Goal: Task Accomplishment & Management: Use online tool/utility

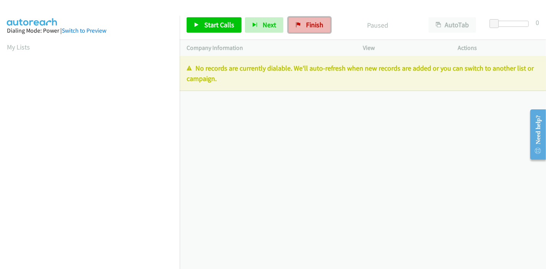
click at [300, 22] on link "Finish" at bounding box center [309, 24] width 42 height 15
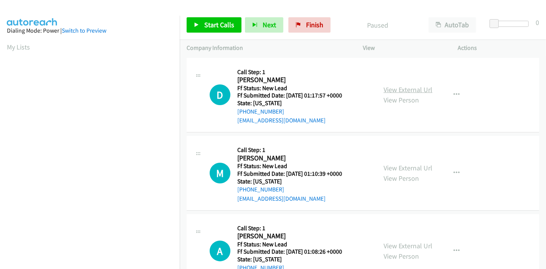
click at [409, 89] on link "View External Url" at bounding box center [408, 89] width 49 height 9
click at [399, 169] on link "View External Url" at bounding box center [408, 168] width 49 height 9
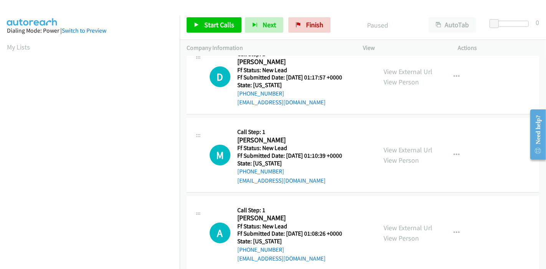
scroll to position [43, 0]
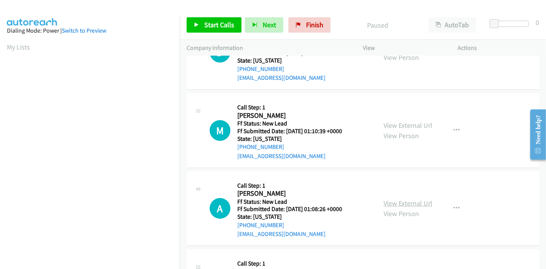
click at [389, 202] on link "View External Url" at bounding box center [408, 203] width 49 height 9
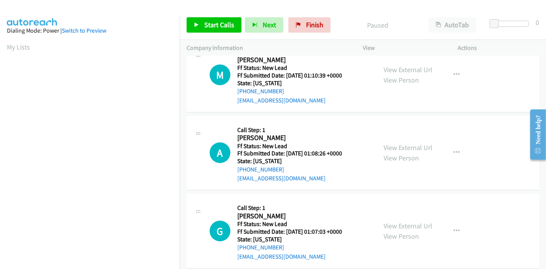
scroll to position [171, 0]
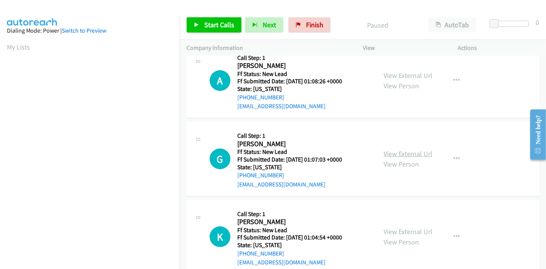
click at [397, 154] on link "View External Url" at bounding box center [408, 153] width 49 height 9
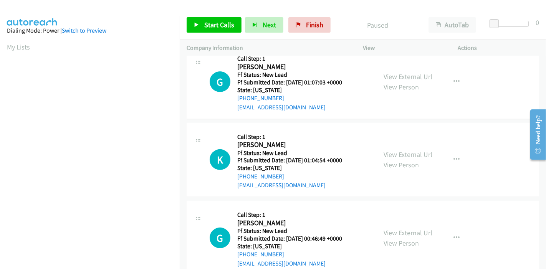
scroll to position [256, 0]
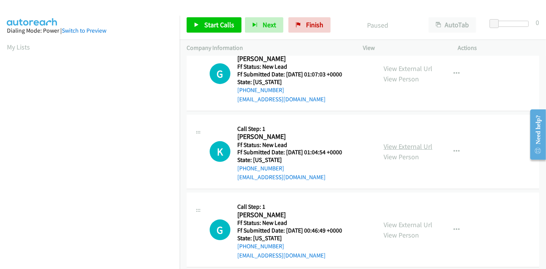
click at [392, 144] on link "View External Url" at bounding box center [408, 146] width 49 height 9
click at [204, 23] on span "Start Calls" at bounding box center [219, 24] width 30 height 9
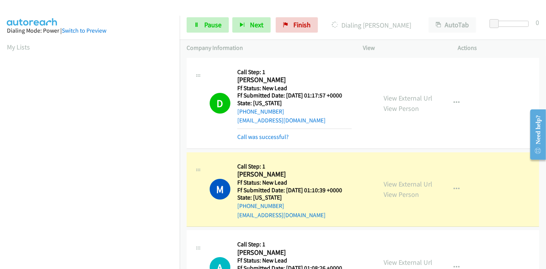
scroll to position [162, 0]
click at [244, 133] on link "Call was successful?" at bounding box center [262, 136] width 51 height 7
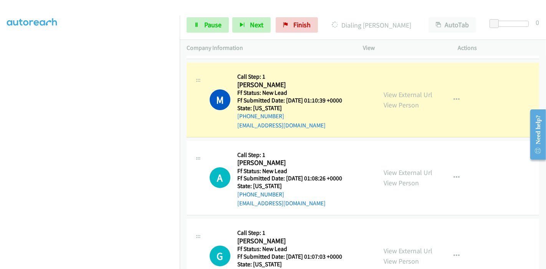
scroll to position [128, 0]
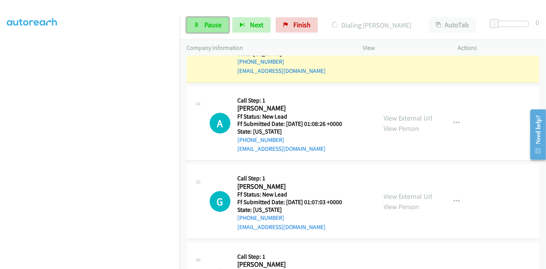
click at [214, 31] on link "Pause" at bounding box center [208, 24] width 42 height 15
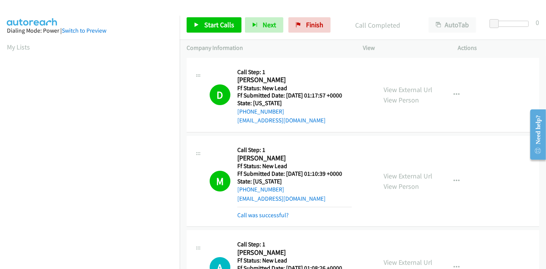
scroll to position [162, 0]
click at [207, 26] on span "Start Calls" at bounding box center [219, 24] width 30 height 9
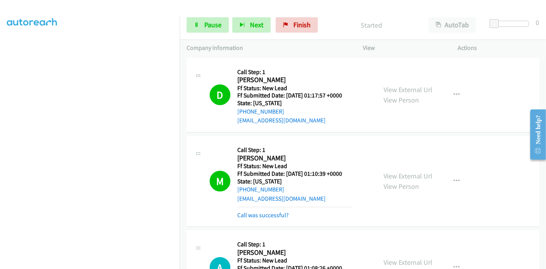
scroll to position [43, 0]
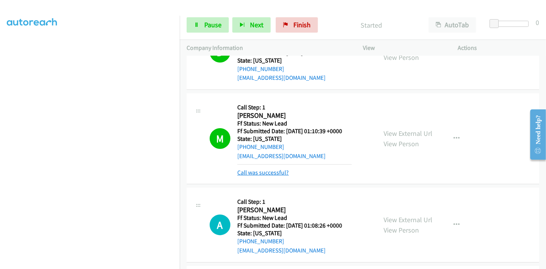
click at [256, 172] on link "Call was successful?" at bounding box center [262, 172] width 51 height 7
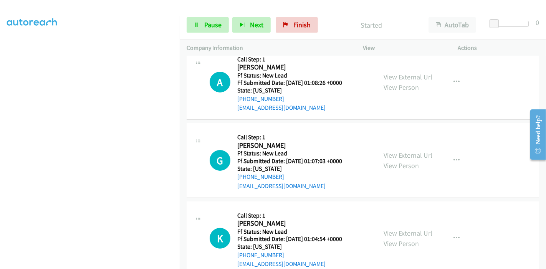
scroll to position [171, 0]
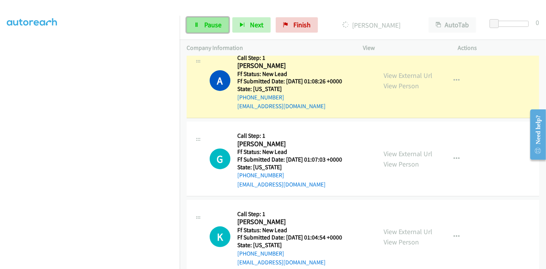
click at [200, 26] on link "Pause" at bounding box center [208, 24] width 42 height 15
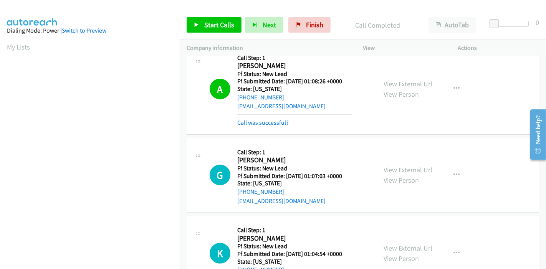
scroll to position [162, 0]
click at [265, 122] on link "Call was successful?" at bounding box center [262, 122] width 51 height 7
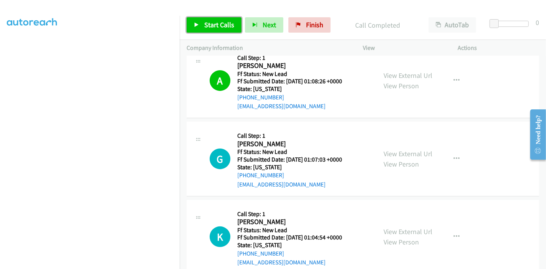
click at [200, 27] on link "Start Calls" at bounding box center [214, 24] width 55 height 15
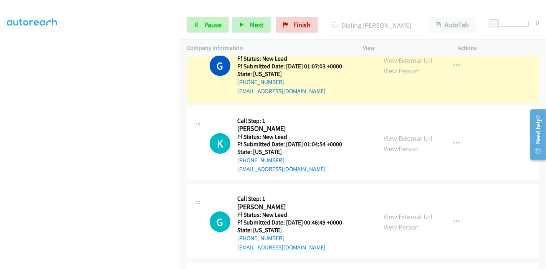
scroll to position [256, 0]
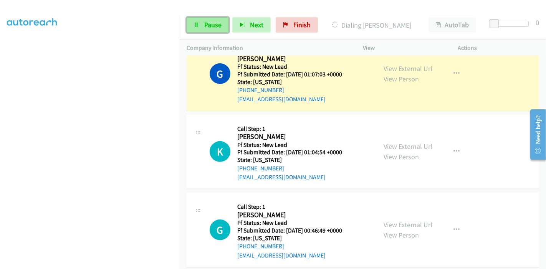
click at [192, 24] on link "Pause" at bounding box center [208, 24] width 42 height 15
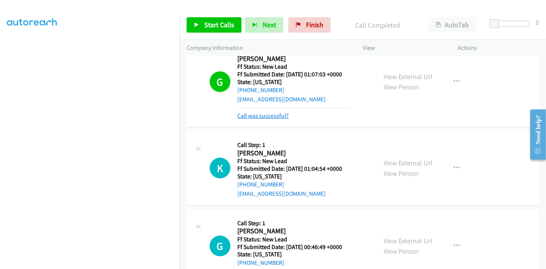
click at [260, 114] on link "Call was successful?" at bounding box center [262, 115] width 51 height 7
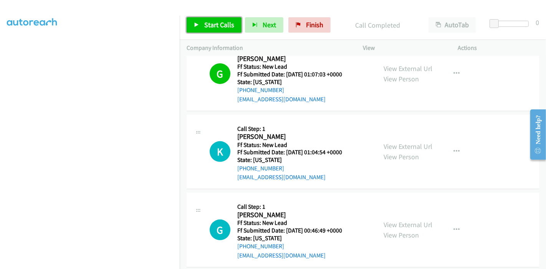
click at [206, 28] on span "Start Calls" at bounding box center [219, 24] width 30 height 9
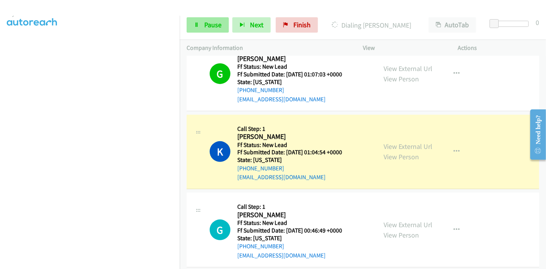
scroll to position [162, 0]
click at [218, 24] on span "Pause" at bounding box center [212, 24] width 17 height 9
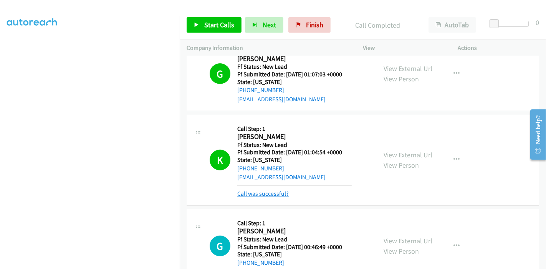
click at [273, 193] on link "Call was successful?" at bounding box center [262, 193] width 51 height 7
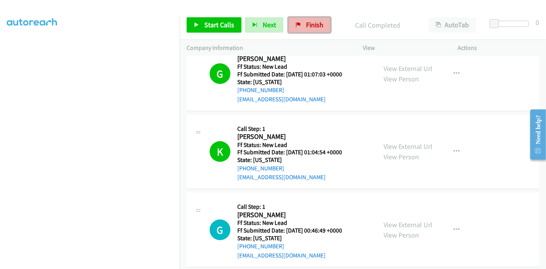
drag, startPoint x: 304, startPoint y: 27, endPoint x: 307, endPoint y: 29, distance: 4.0
click at [306, 27] on span "Finish" at bounding box center [314, 24] width 17 height 9
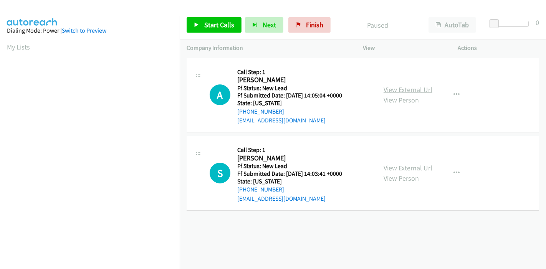
click at [392, 88] on link "View External Url" at bounding box center [408, 89] width 49 height 9
click at [386, 171] on link "View External Url" at bounding box center [408, 168] width 49 height 9
click at [195, 29] on link "Start Calls" at bounding box center [214, 24] width 55 height 15
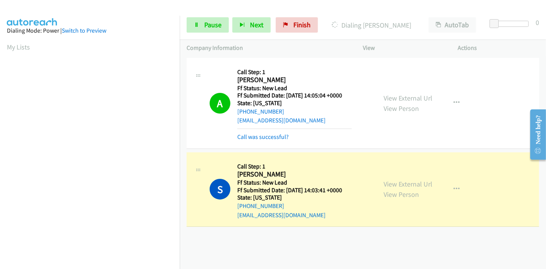
scroll to position [162, 0]
click at [270, 133] on link "Call was successful?" at bounding box center [262, 136] width 51 height 7
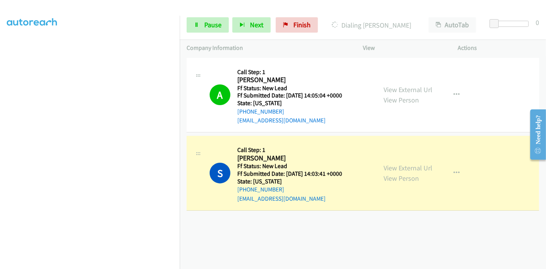
scroll to position [0, 0]
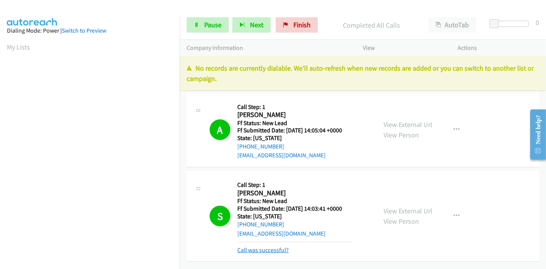
click at [262, 250] on link "Call was successful?" at bounding box center [262, 250] width 51 height 7
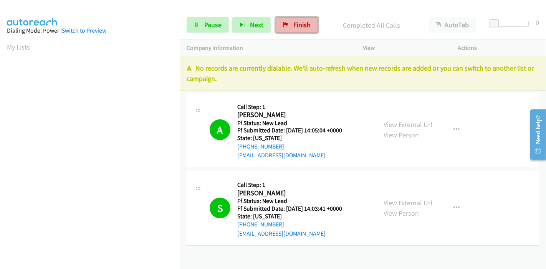
click at [299, 25] on span "Finish" at bounding box center [301, 24] width 17 height 9
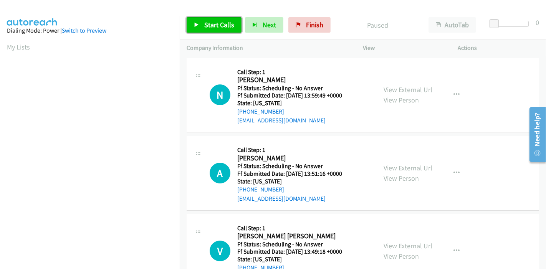
click at [212, 22] on span "Start Calls" at bounding box center [219, 24] width 30 height 9
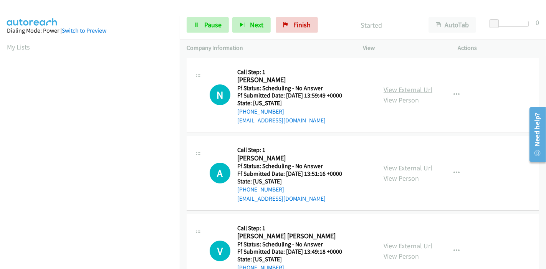
click at [399, 89] on link "View External Url" at bounding box center [408, 89] width 49 height 9
click at [397, 165] on link "View External Url" at bounding box center [408, 168] width 49 height 9
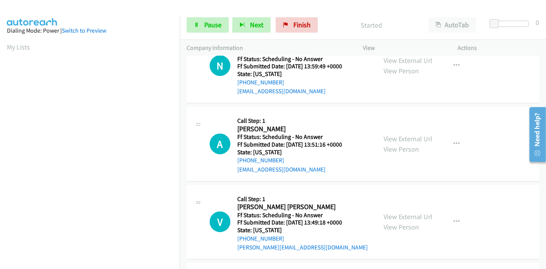
scroll to position [43, 0]
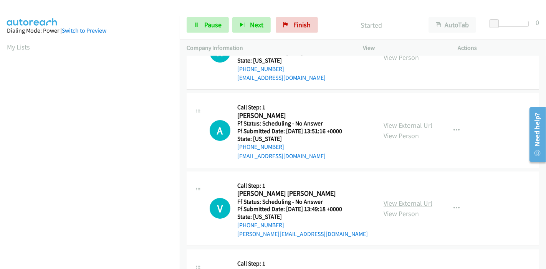
click at [400, 200] on link "View External Url" at bounding box center [408, 203] width 49 height 9
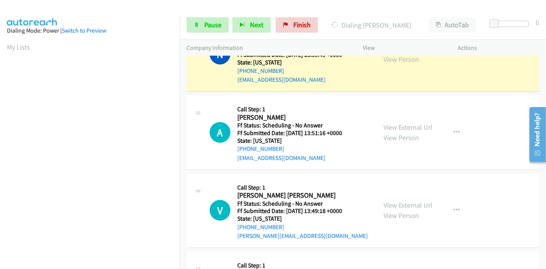
scroll to position [85, 0]
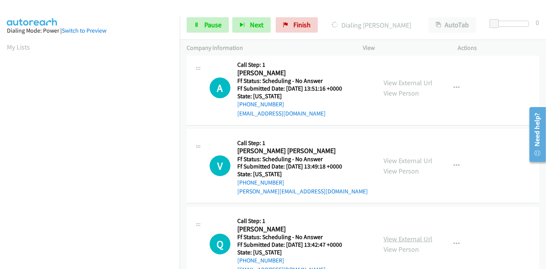
click at [388, 238] on link "View External Url" at bounding box center [408, 239] width 49 height 9
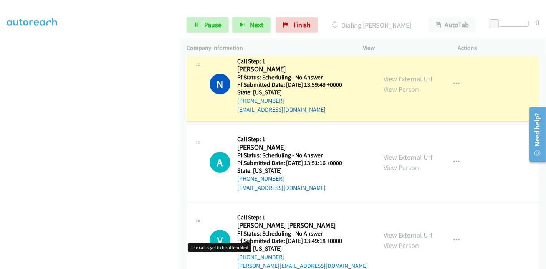
scroll to position [0, 0]
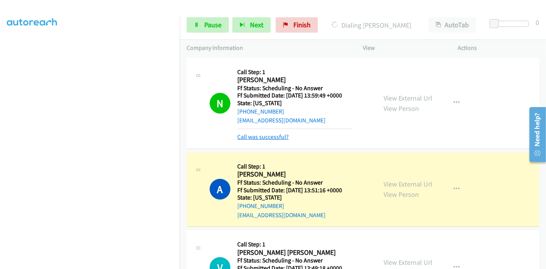
click at [257, 139] on link "Call was successful?" at bounding box center [262, 136] width 51 height 7
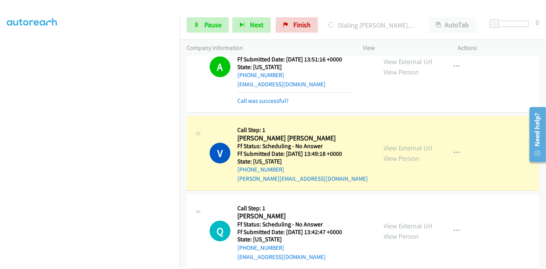
scroll to position [171, 0]
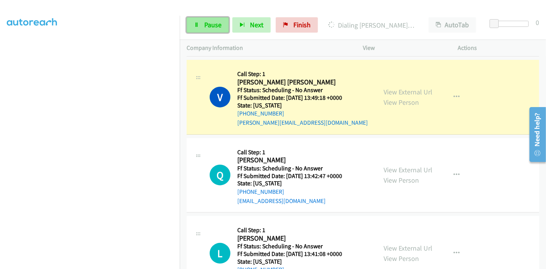
click at [202, 23] on link "Pause" at bounding box center [208, 24] width 42 height 15
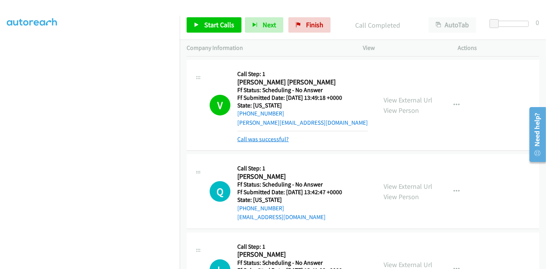
click at [257, 141] on link "Call was successful?" at bounding box center [262, 139] width 51 height 7
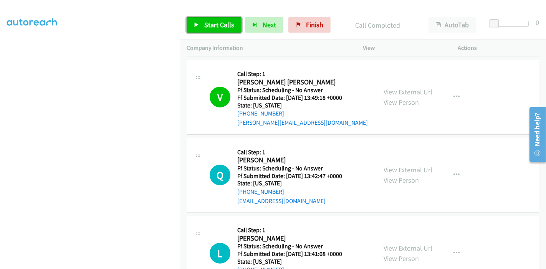
click at [215, 22] on span "Start Calls" at bounding box center [219, 24] width 30 height 9
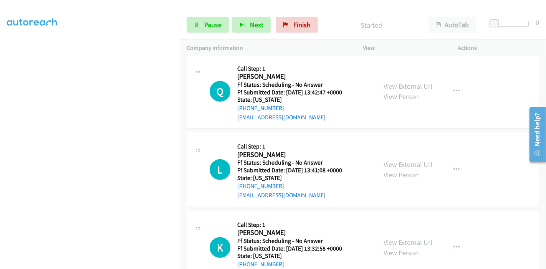
scroll to position [256, 0]
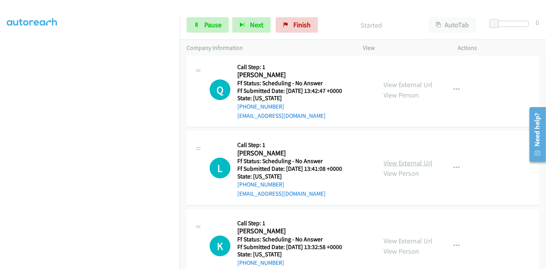
click at [391, 162] on link "View External Url" at bounding box center [408, 163] width 49 height 9
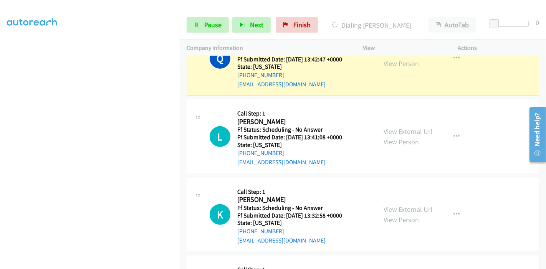
scroll to position [341, 0]
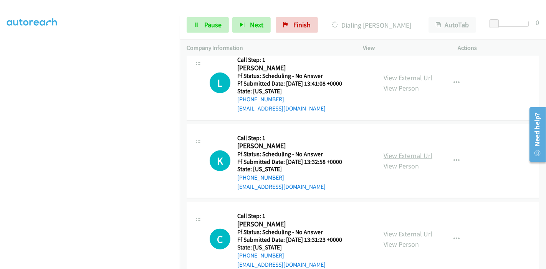
click at [396, 154] on link "View External Url" at bounding box center [408, 155] width 49 height 9
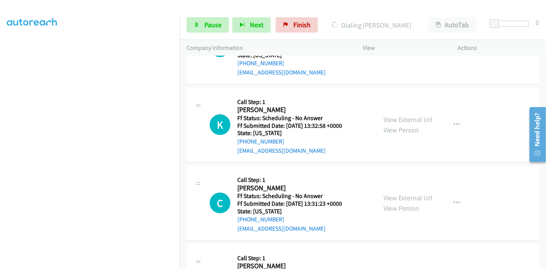
scroll to position [427, 0]
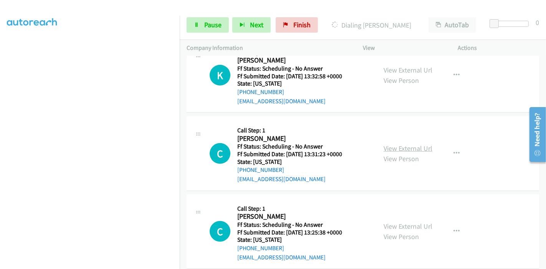
click at [399, 144] on link "View External Url" at bounding box center [408, 148] width 49 height 9
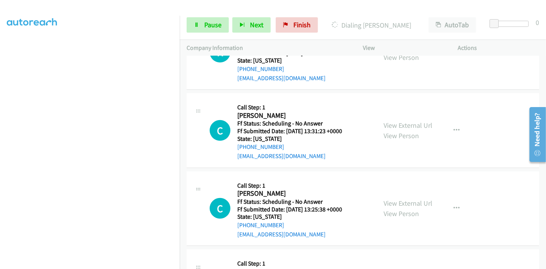
scroll to position [469, 0]
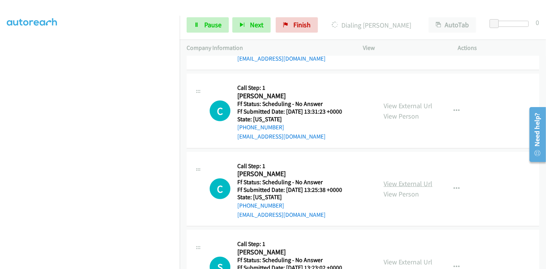
click at [388, 183] on link "View External Url" at bounding box center [408, 183] width 49 height 9
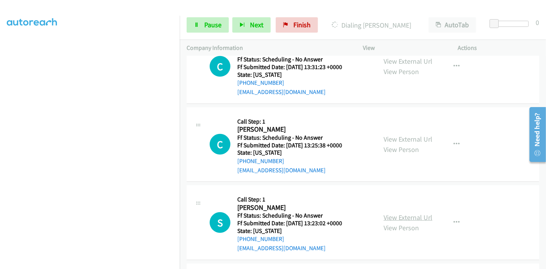
scroll to position [555, 0]
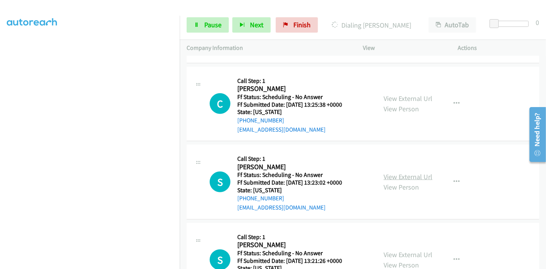
click at [404, 177] on link "View External Url" at bounding box center [408, 176] width 49 height 9
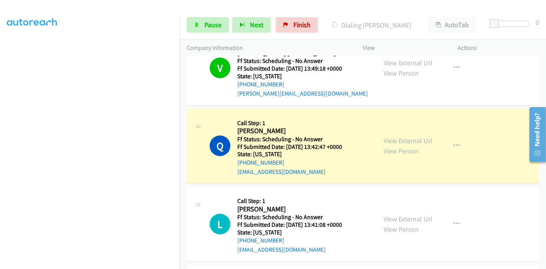
scroll to position [213, 0]
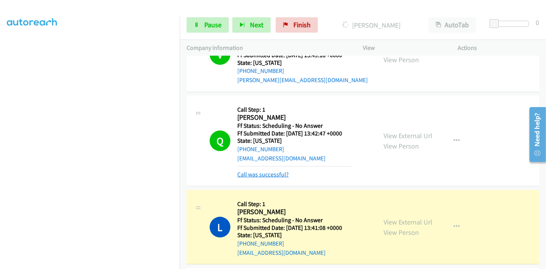
click at [268, 173] on link "Call was successful?" at bounding box center [262, 174] width 51 height 7
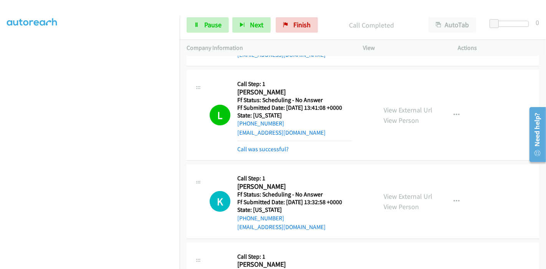
scroll to position [298, 0]
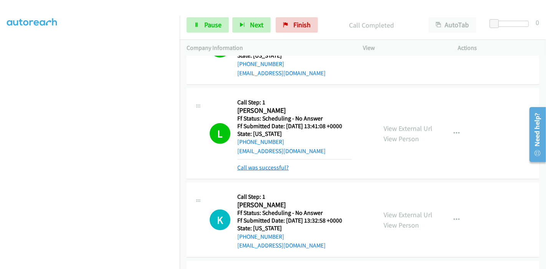
click at [257, 169] on link "Call was successful?" at bounding box center [262, 167] width 51 height 7
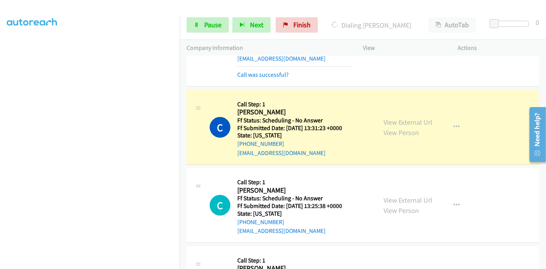
scroll to position [512, 0]
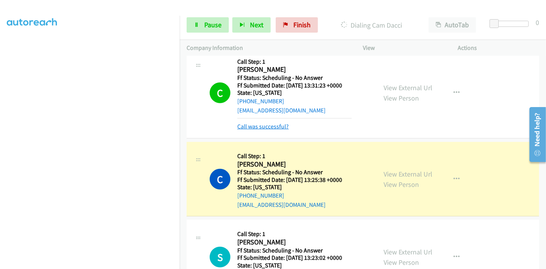
click at [268, 123] on link "Call was successful?" at bounding box center [262, 126] width 51 height 7
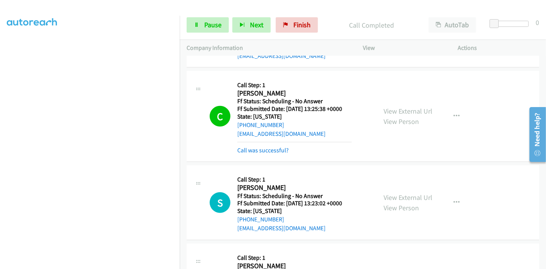
scroll to position [555, 0]
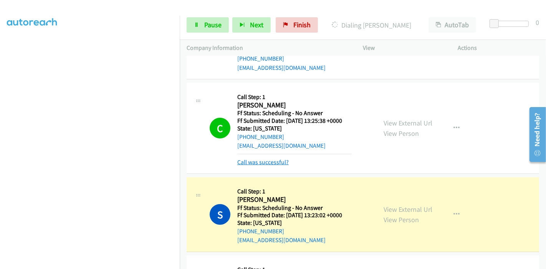
click at [261, 163] on link "Call was successful?" at bounding box center [262, 162] width 51 height 7
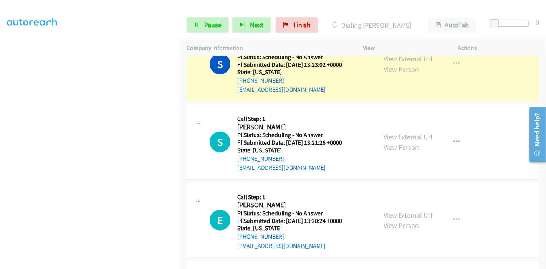
scroll to position [725, 0]
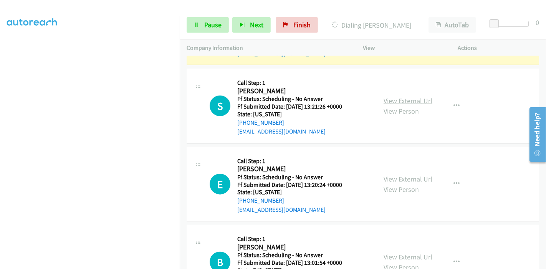
click at [414, 96] on link "View External Url" at bounding box center [408, 100] width 49 height 9
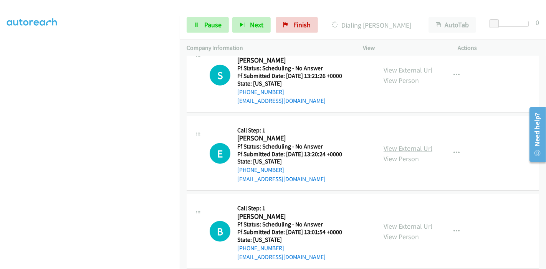
scroll to position [768, 0]
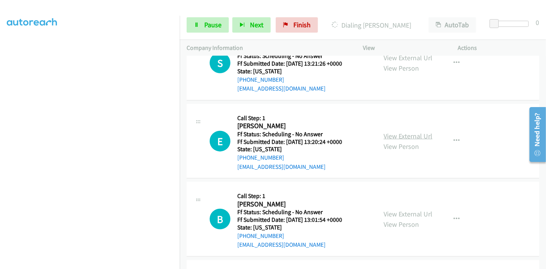
click at [388, 135] on link "View External Url" at bounding box center [408, 136] width 49 height 9
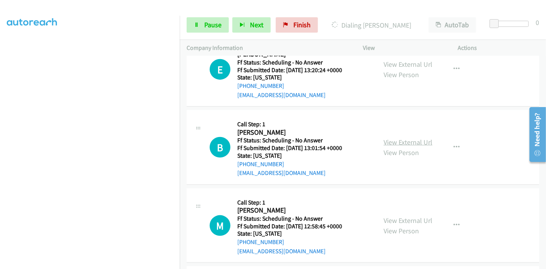
scroll to position [853, 0]
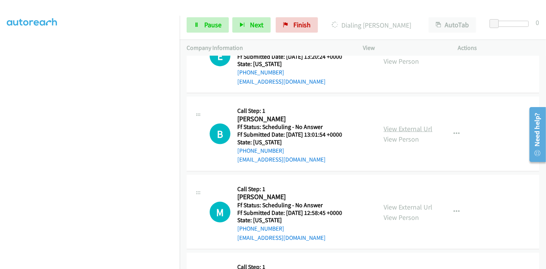
click at [392, 129] on link "View External Url" at bounding box center [408, 128] width 49 height 9
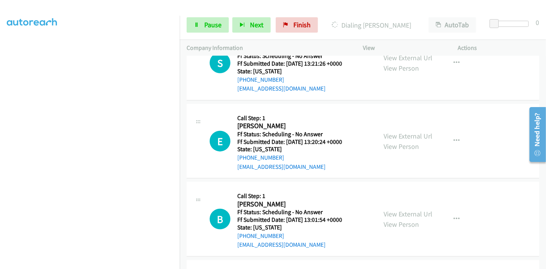
scroll to position [784, 0]
click at [212, 21] on span "Pause" at bounding box center [212, 24] width 17 height 9
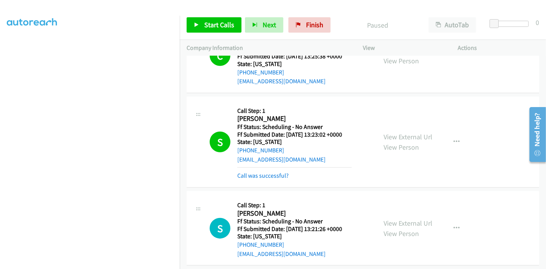
scroll to position [571, 0]
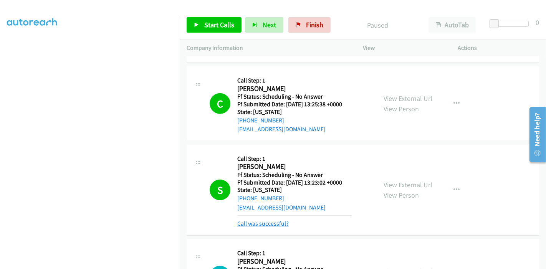
click at [245, 222] on link "Call was successful?" at bounding box center [262, 223] width 51 height 7
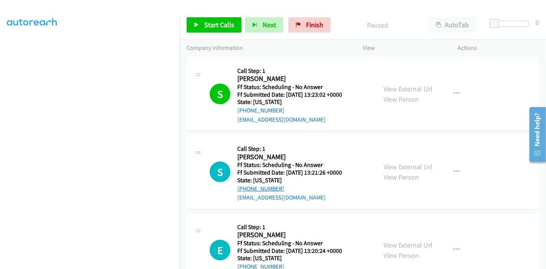
scroll to position [699, 0]
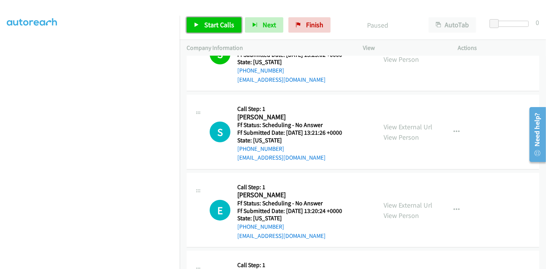
click at [223, 26] on span "Start Calls" at bounding box center [219, 24] width 30 height 9
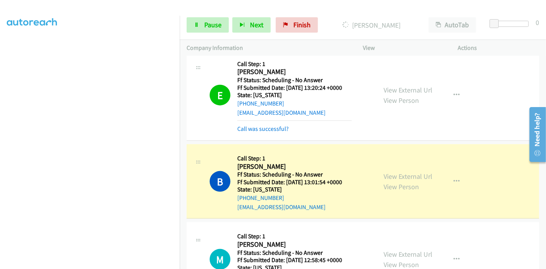
scroll to position [827, 0]
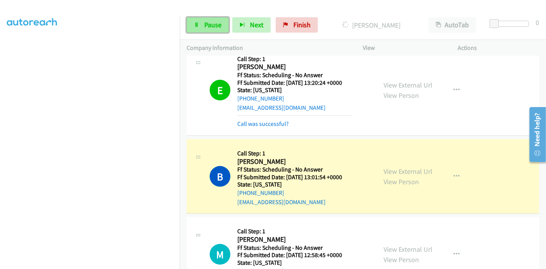
click at [214, 26] on span "Pause" at bounding box center [212, 24] width 17 height 9
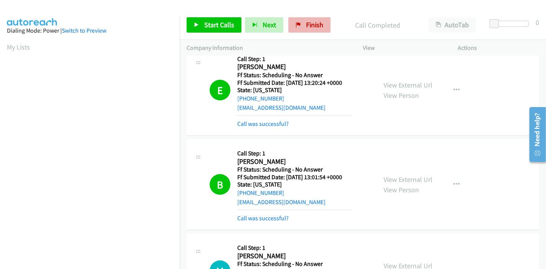
scroll to position [162, 0]
click at [270, 218] on link "Call was successful?" at bounding box center [262, 218] width 51 height 7
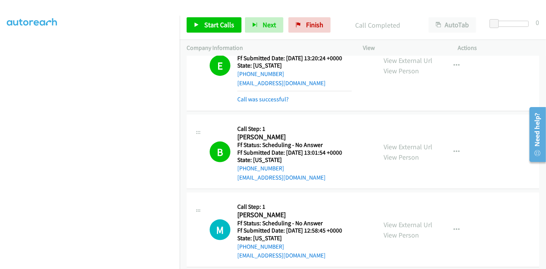
scroll to position [827, 0]
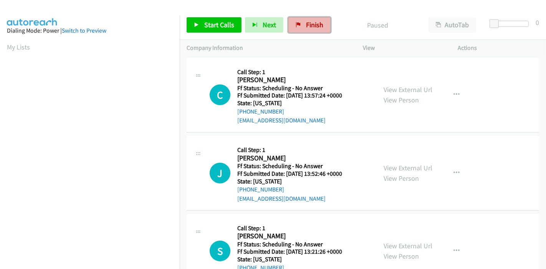
drag, startPoint x: 0, startPoint y: 0, endPoint x: 306, endPoint y: 24, distance: 307.4
click at [306, 24] on span "Finish" at bounding box center [314, 24] width 17 height 9
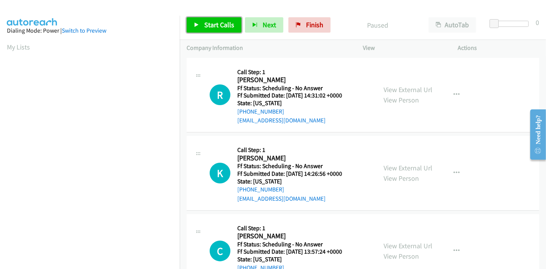
click at [210, 27] on span "Start Calls" at bounding box center [219, 24] width 30 height 9
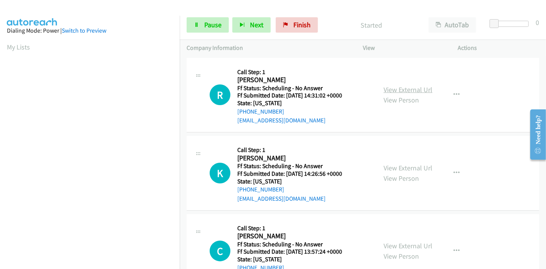
click at [402, 87] on link "View External Url" at bounding box center [408, 89] width 49 height 9
click at [391, 169] on link "View External Url" at bounding box center [408, 168] width 49 height 9
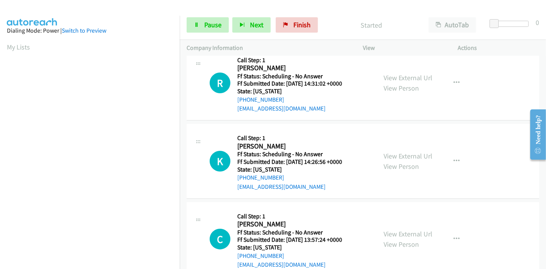
scroll to position [43, 0]
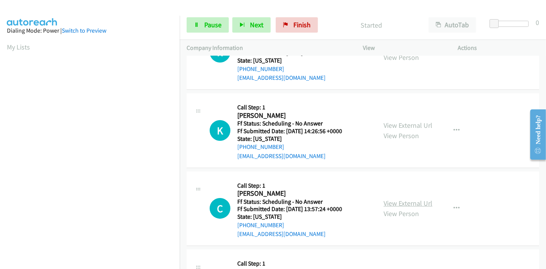
click at [387, 206] on link "View External Url" at bounding box center [408, 203] width 49 height 9
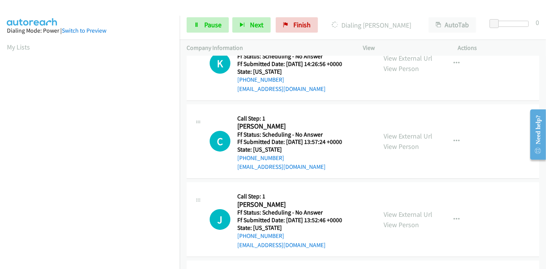
scroll to position [128, 0]
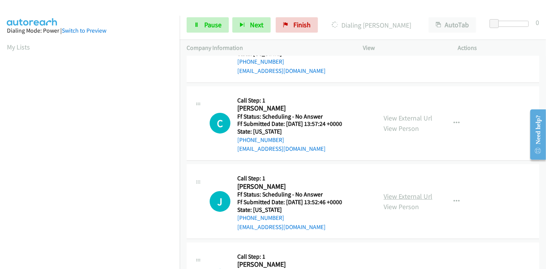
click at [392, 194] on link "View External Url" at bounding box center [408, 196] width 49 height 9
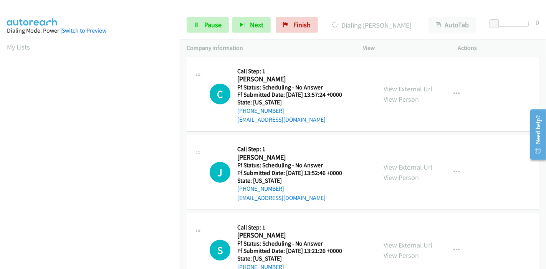
scroll to position [171, 0]
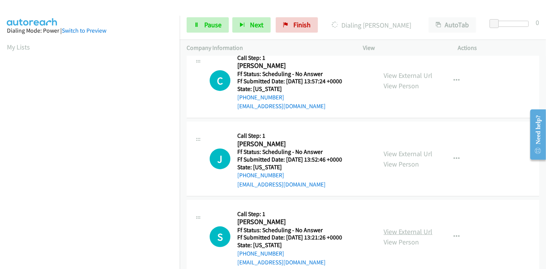
click at [386, 227] on link "View External Url" at bounding box center [408, 231] width 49 height 9
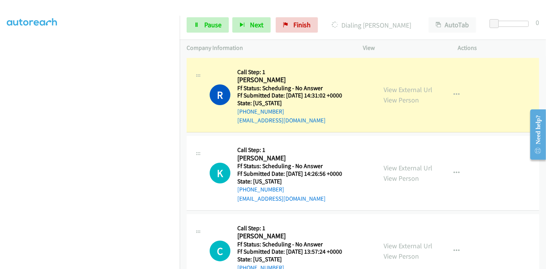
scroll to position [162, 0]
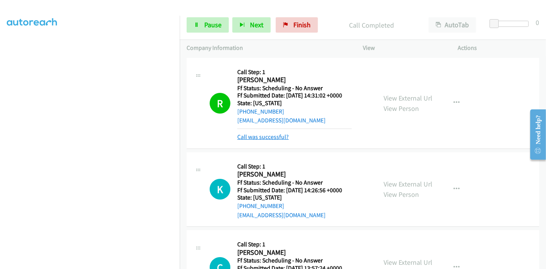
click at [252, 138] on link "Call was successful?" at bounding box center [262, 136] width 51 height 7
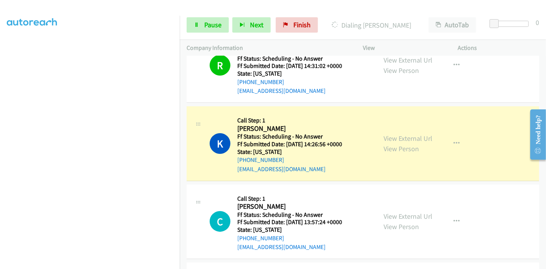
scroll to position [43, 0]
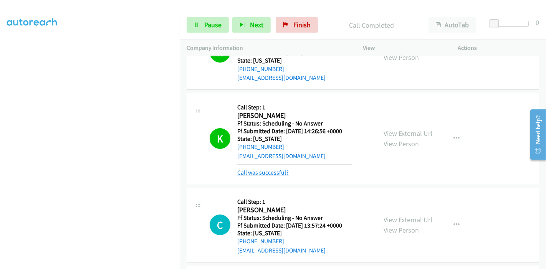
click at [267, 173] on link "Call was successful?" at bounding box center [262, 172] width 51 height 7
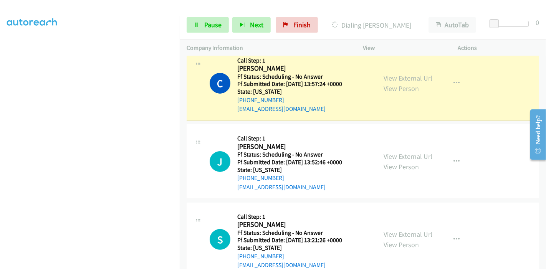
scroll to position [171, 0]
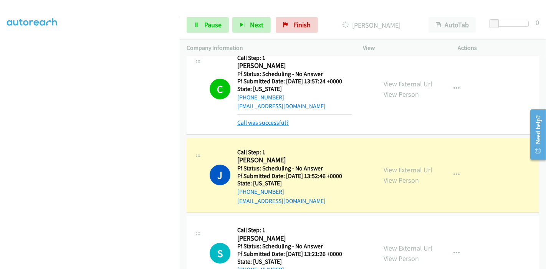
click at [271, 122] on link "Call was successful?" at bounding box center [262, 122] width 51 height 7
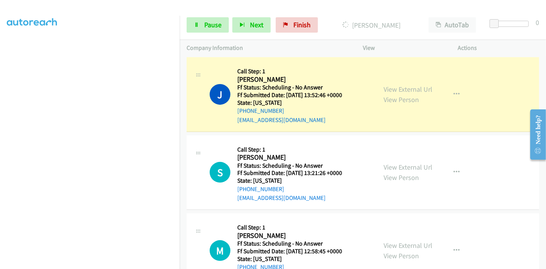
scroll to position [256, 0]
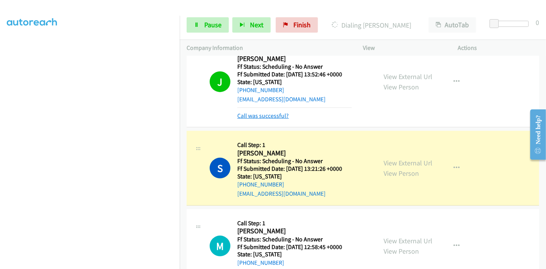
click at [260, 114] on link "Call was successful?" at bounding box center [262, 115] width 51 height 7
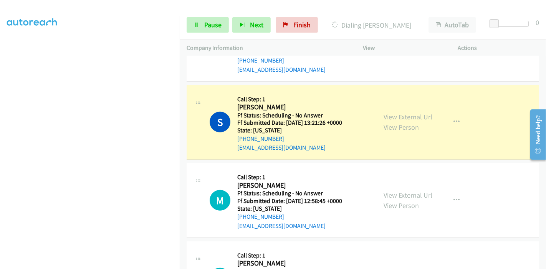
scroll to position [298, 0]
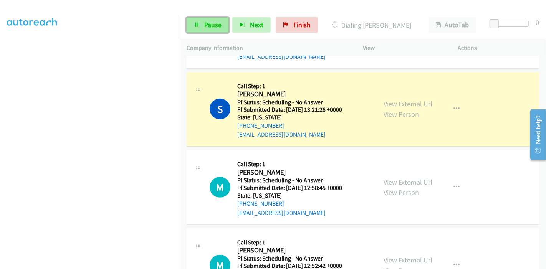
click at [196, 20] on link "Pause" at bounding box center [208, 24] width 42 height 15
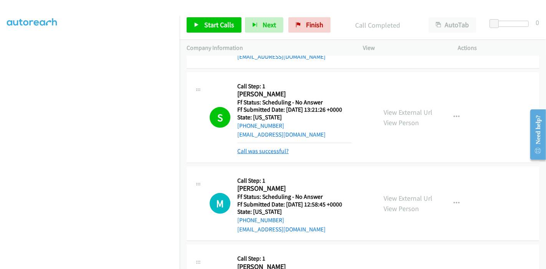
click at [262, 149] on link "Call was successful?" at bounding box center [262, 150] width 51 height 7
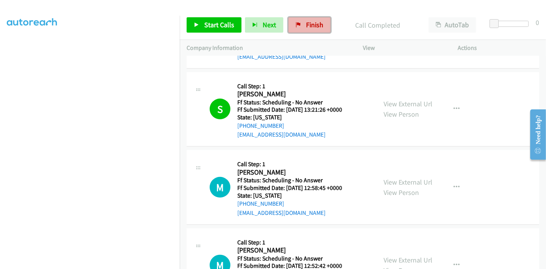
click at [314, 23] on span "Finish" at bounding box center [314, 24] width 17 height 9
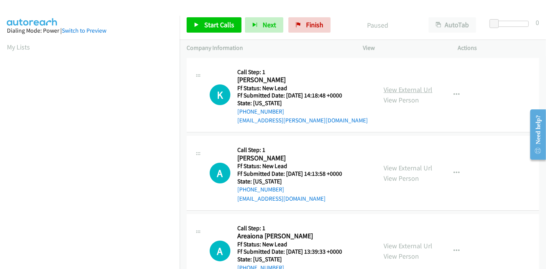
click at [391, 91] on link "View External Url" at bounding box center [408, 89] width 49 height 9
click at [397, 165] on link "View External Url" at bounding box center [408, 168] width 49 height 9
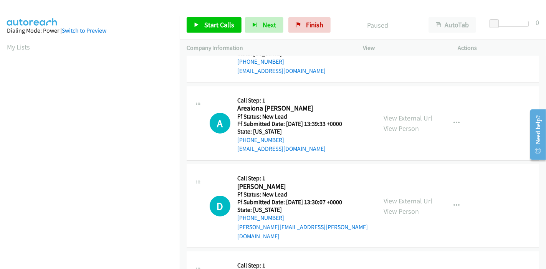
scroll to position [128, 0]
click at [400, 117] on link "View External Url" at bounding box center [408, 118] width 49 height 9
click at [392, 197] on link "View External Url" at bounding box center [408, 201] width 49 height 9
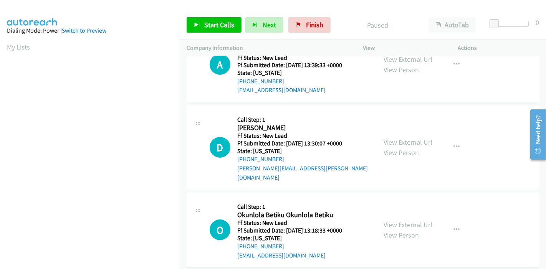
scroll to position [187, 0]
click at [391, 220] on link "View External Url" at bounding box center [408, 224] width 49 height 9
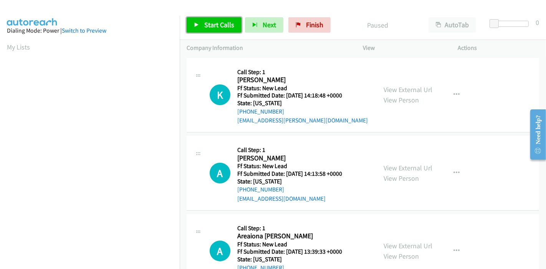
click at [204, 24] on span "Start Calls" at bounding box center [219, 24] width 30 height 9
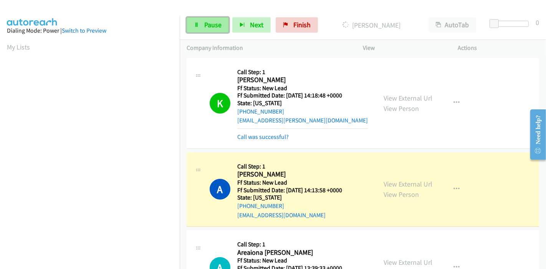
click at [214, 23] on span "Pause" at bounding box center [212, 24] width 17 height 9
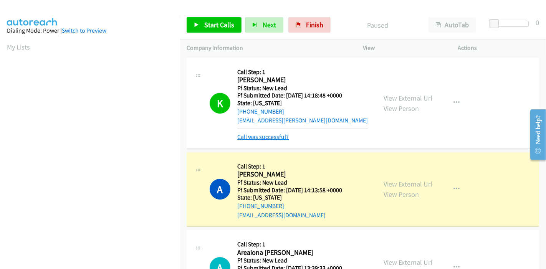
click at [268, 135] on link "Call was successful?" at bounding box center [262, 136] width 51 height 7
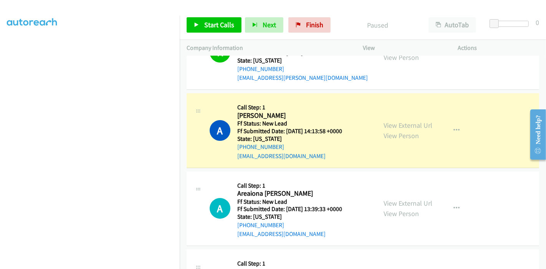
scroll to position [162, 0]
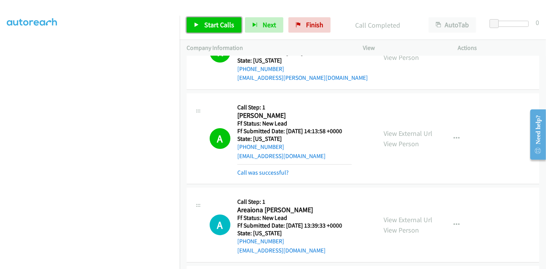
click at [209, 25] on span "Start Calls" at bounding box center [219, 24] width 30 height 9
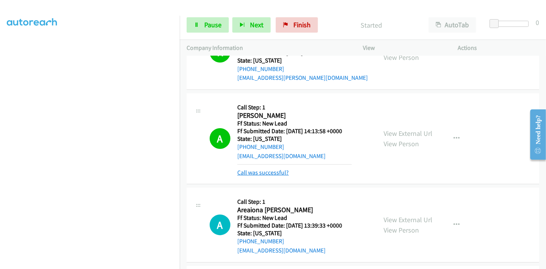
click at [262, 174] on link "Call was successful?" at bounding box center [262, 172] width 51 height 7
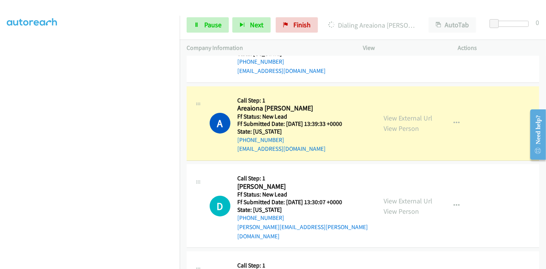
scroll to position [0, 0]
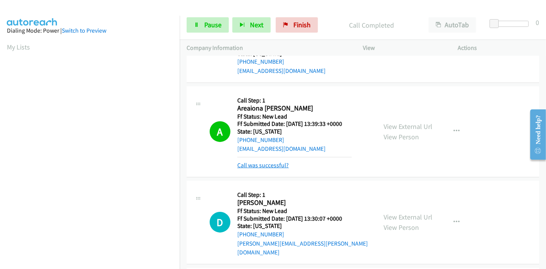
click at [260, 165] on link "Call was successful?" at bounding box center [262, 165] width 51 height 7
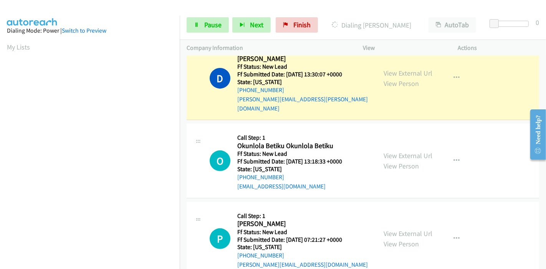
scroll to position [298, 0]
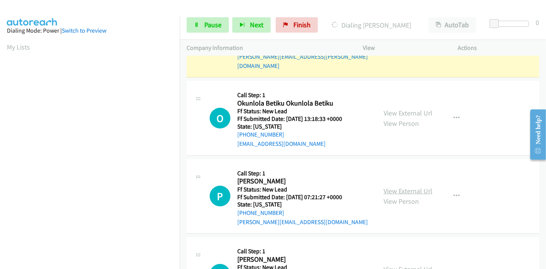
click at [389, 187] on link "View External Url" at bounding box center [408, 191] width 49 height 9
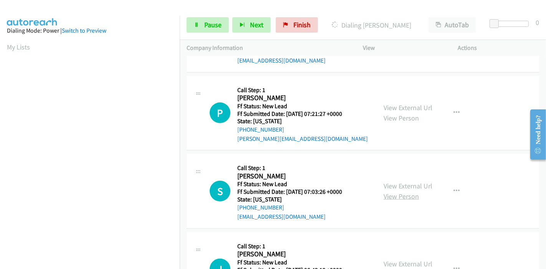
scroll to position [384, 0]
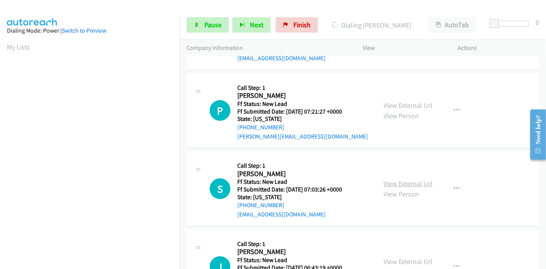
click at [391, 179] on link "View External Url" at bounding box center [408, 183] width 49 height 9
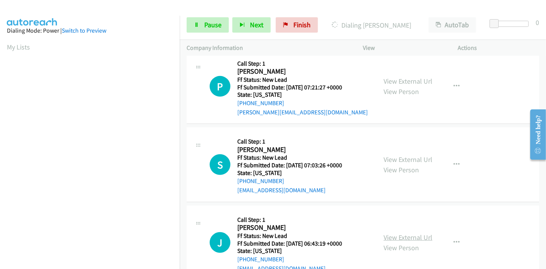
scroll to position [421, 0]
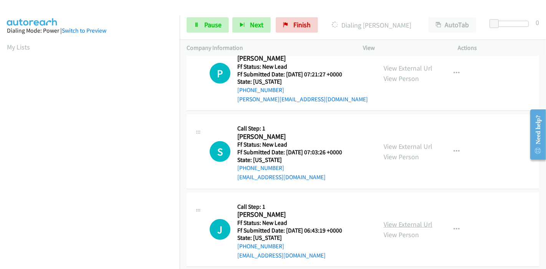
click at [394, 220] on link "View External Url" at bounding box center [408, 224] width 49 height 9
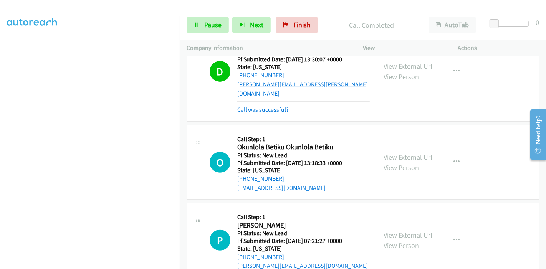
scroll to position [224, 0]
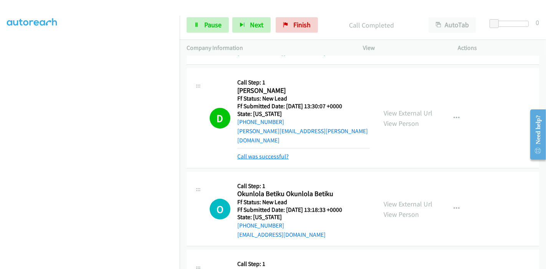
click at [255, 153] on link "Call was successful?" at bounding box center [262, 156] width 51 height 7
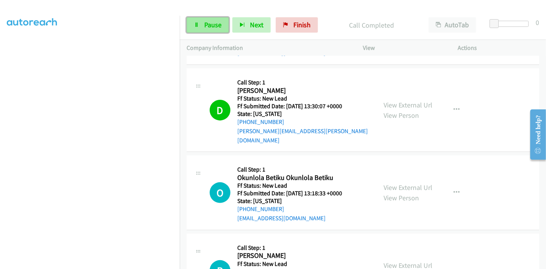
click at [190, 27] on link "Pause" at bounding box center [208, 24] width 42 height 15
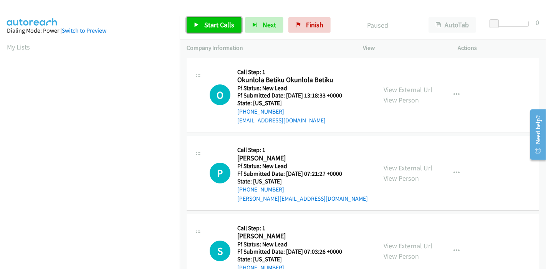
click at [198, 27] on icon at bounding box center [196, 25] width 5 height 5
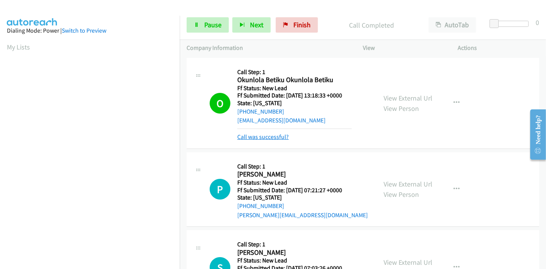
click at [267, 136] on link "Call was successful?" at bounding box center [262, 136] width 51 height 7
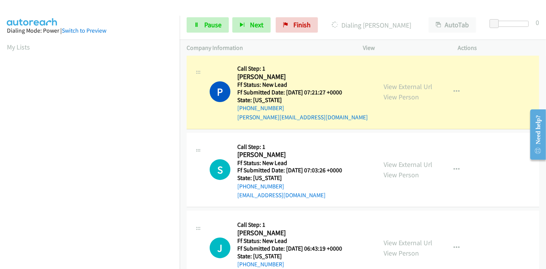
scroll to position [85, 0]
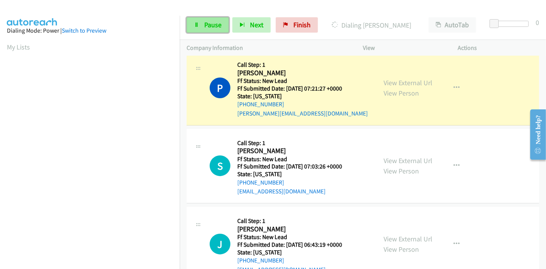
click at [197, 25] on icon at bounding box center [196, 25] width 5 height 5
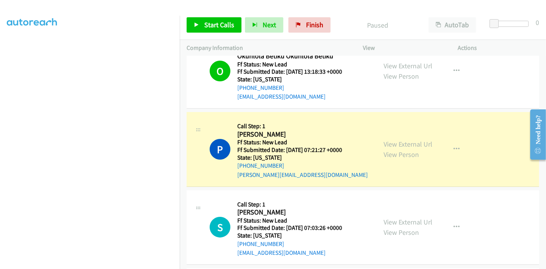
scroll to position [162, 0]
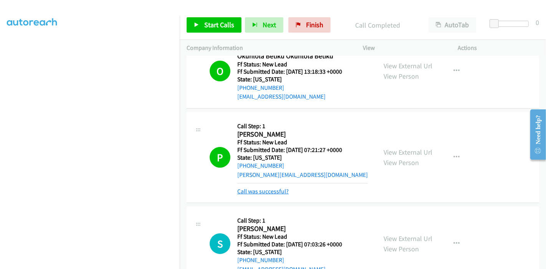
click at [250, 190] on link "Call was successful?" at bounding box center [262, 191] width 51 height 7
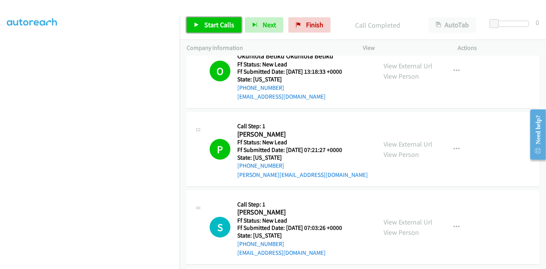
click at [202, 22] on link "Start Calls" at bounding box center [214, 24] width 55 height 15
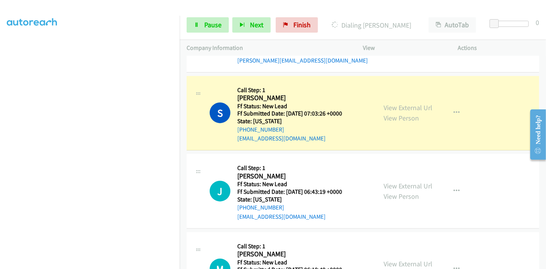
scroll to position [152, 0]
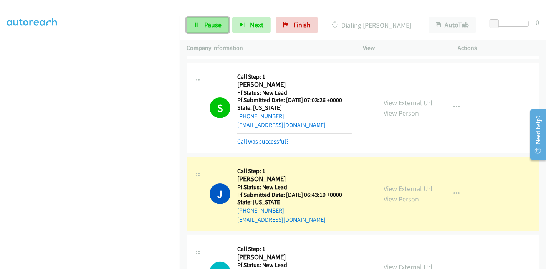
click at [212, 27] on span "Pause" at bounding box center [212, 24] width 17 height 9
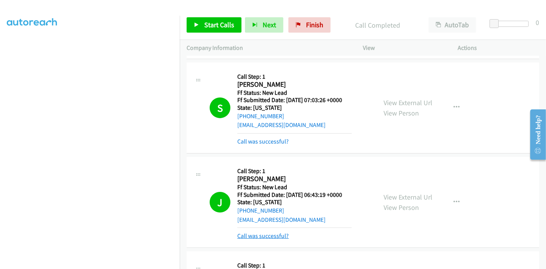
click at [252, 233] on link "Call was successful?" at bounding box center [262, 235] width 51 height 7
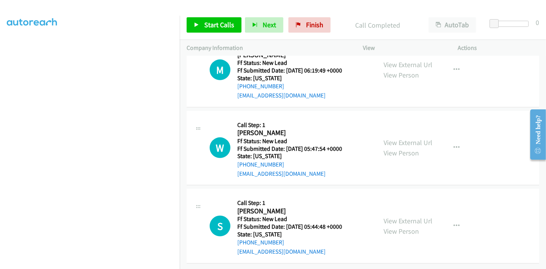
scroll to position [317, 0]
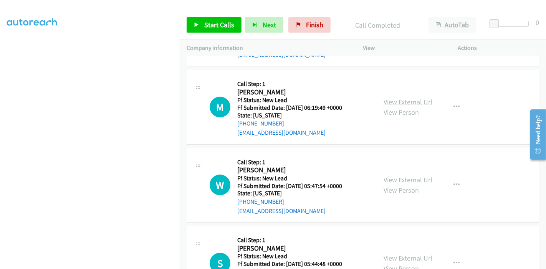
click at [410, 103] on link "View External Url" at bounding box center [408, 102] width 49 height 9
click at [387, 178] on link "View External Url" at bounding box center [408, 180] width 49 height 9
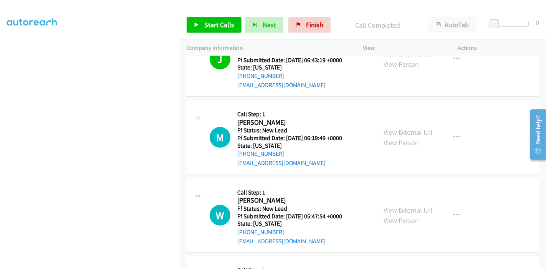
scroll to position [359, 0]
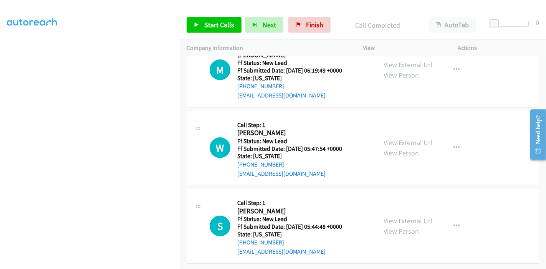
click at [388, 207] on div "View External Url View Person View External Url Email Schedule/Manage Callback …" at bounding box center [428, 226] width 102 height 61
click at [391, 217] on link "View External Url" at bounding box center [408, 221] width 49 height 9
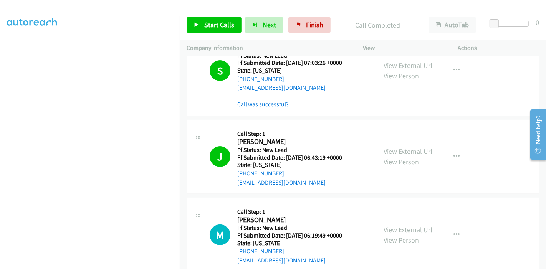
scroll to position [189, 0]
click at [222, 29] on span "Start Calls" at bounding box center [219, 24] width 30 height 9
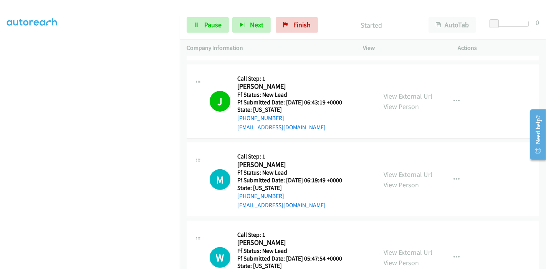
scroll to position [231, 0]
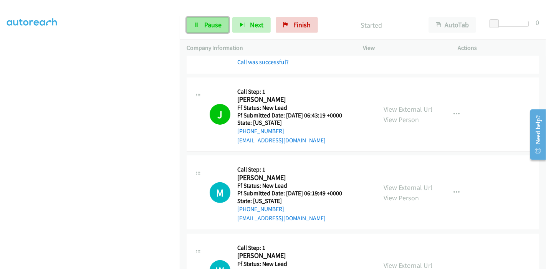
click at [195, 29] on link "Pause" at bounding box center [208, 24] width 42 height 15
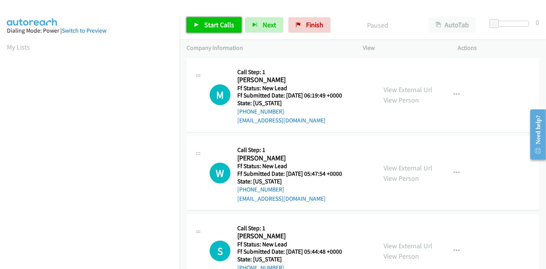
click at [200, 26] on link "Start Calls" at bounding box center [214, 24] width 55 height 15
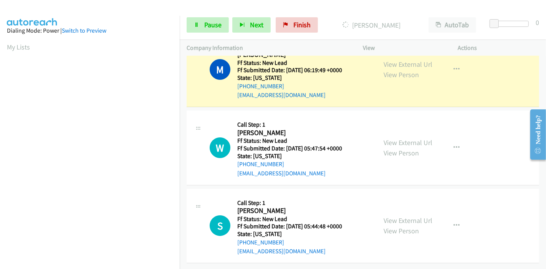
scroll to position [162, 0]
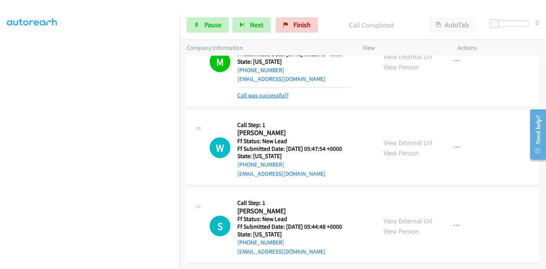
click at [268, 92] on link "Call was successful?" at bounding box center [262, 95] width 51 height 7
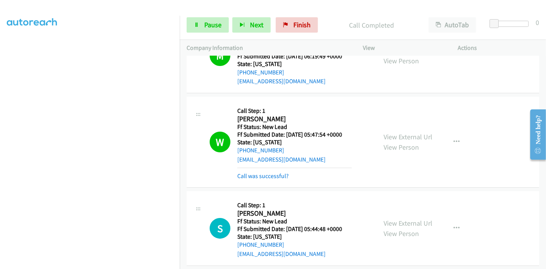
scroll to position [47, 0]
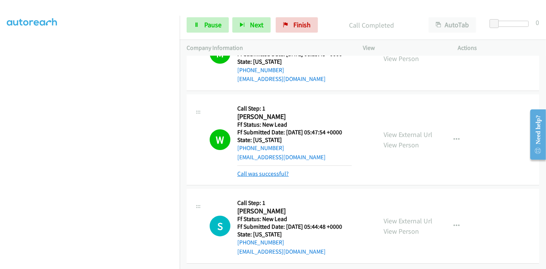
click at [250, 170] on link "Call was successful?" at bounding box center [262, 173] width 51 height 7
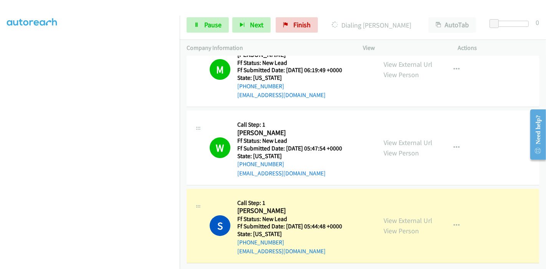
scroll to position [162, 0]
click at [205, 28] on span "Pause" at bounding box center [212, 24] width 17 height 9
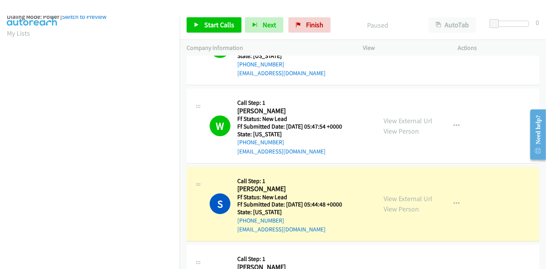
scroll to position [13, 0]
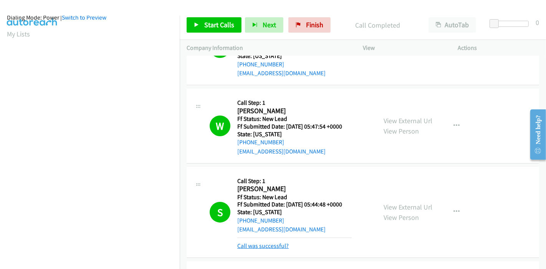
click at [272, 247] on link "Call was successful?" at bounding box center [262, 245] width 51 height 7
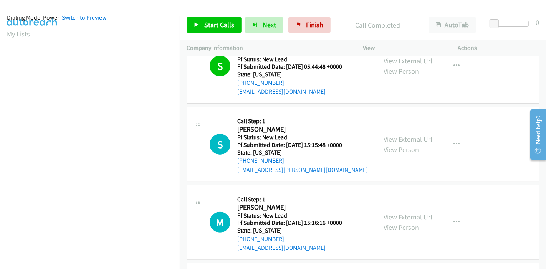
scroll to position [213, 0]
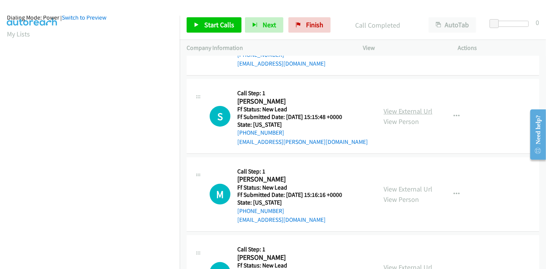
click at [398, 110] on link "View External Url" at bounding box center [408, 111] width 49 height 9
drag, startPoint x: 306, startPoint y: 23, endPoint x: 313, endPoint y: 29, distance: 9.6
click at [306, 23] on span "Finish" at bounding box center [314, 24] width 17 height 9
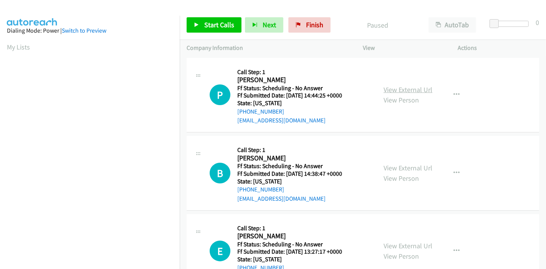
click at [419, 91] on link "View External Url" at bounding box center [408, 89] width 49 height 9
click at [404, 167] on link "View External Url" at bounding box center [408, 168] width 49 height 9
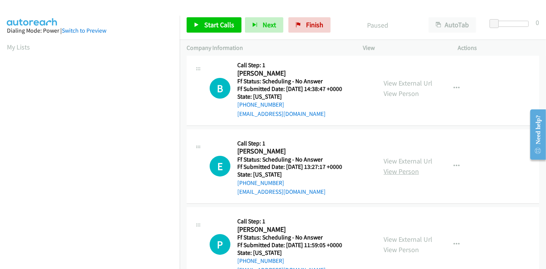
scroll to position [85, 0]
click at [401, 164] on link "View External Url" at bounding box center [408, 160] width 49 height 9
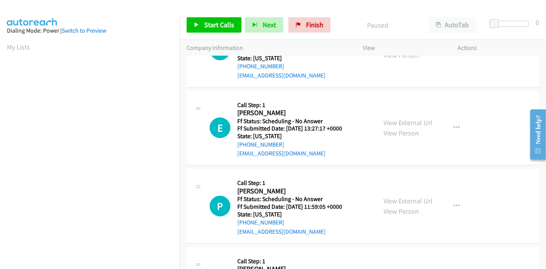
scroll to position [128, 0]
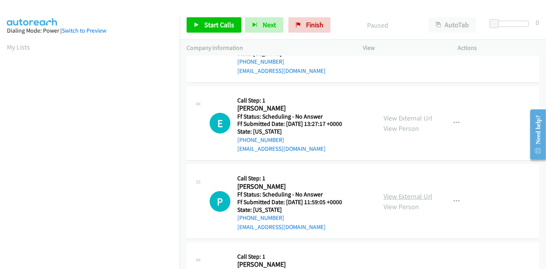
click at [388, 193] on link "View External Url" at bounding box center [408, 196] width 49 height 9
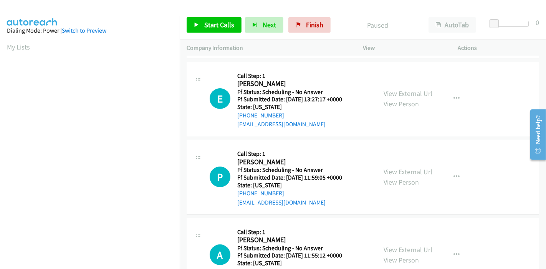
scroll to position [171, 0]
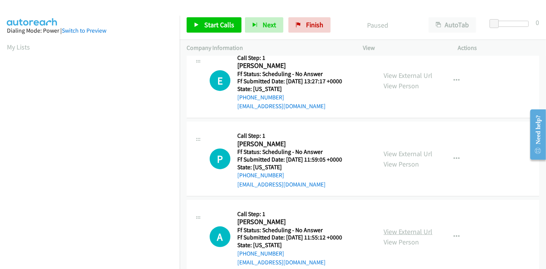
click at [392, 231] on link "View External Url" at bounding box center [408, 231] width 49 height 9
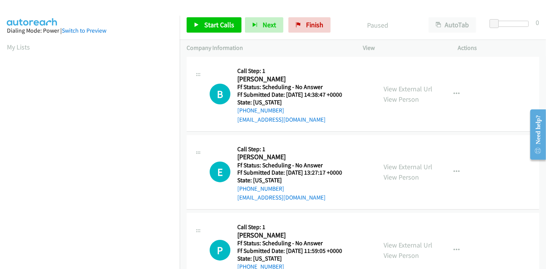
scroll to position [0, 0]
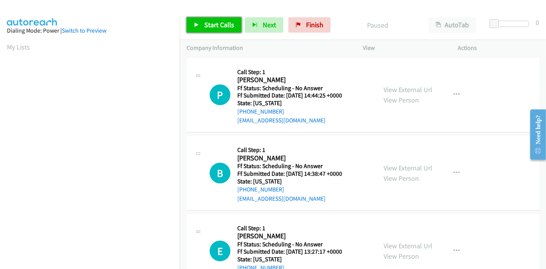
click at [203, 26] on link "Start Calls" at bounding box center [214, 24] width 55 height 15
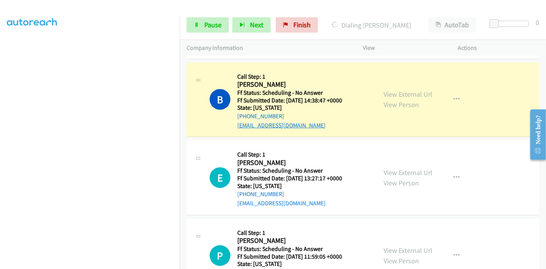
scroll to position [16, 0]
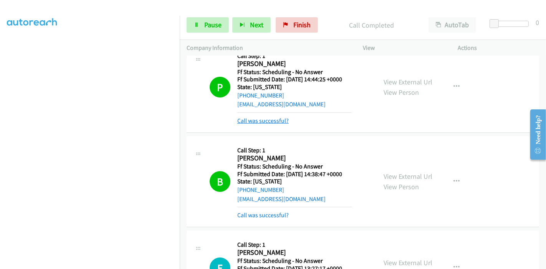
click at [263, 124] on link "Call was successful?" at bounding box center [262, 120] width 51 height 7
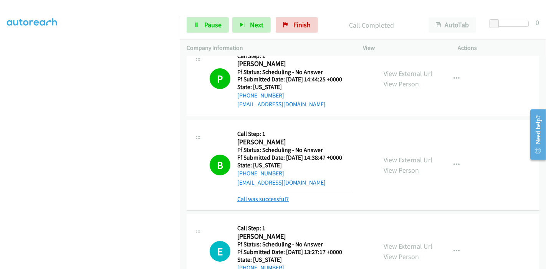
click at [273, 200] on link "Call was successful?" at bounding box center [262, 198] width 51 height 7
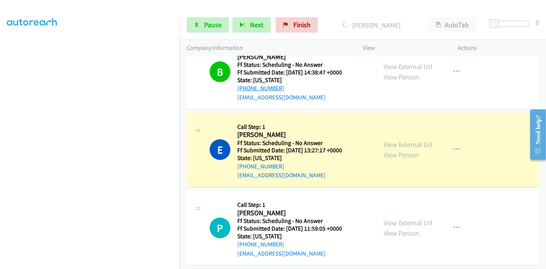
scroll to position [144, 0]
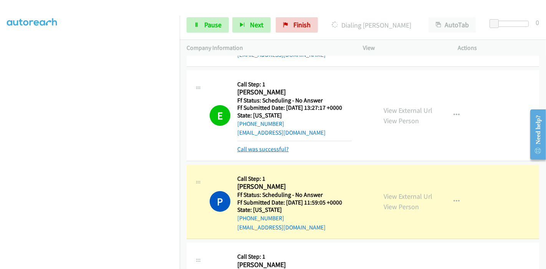
click at [261, 149] on link "Call was successful?" at bounding box center [262, 149] width 51 height 7
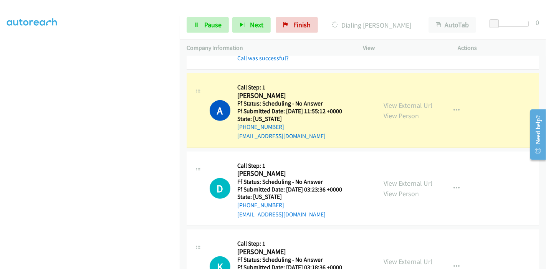
scroll to position [315, 0]
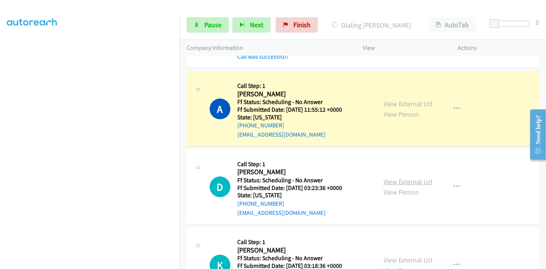
click at [406, 181] on link "View External Url" at bounding box center [408, 181] width 49 height 9
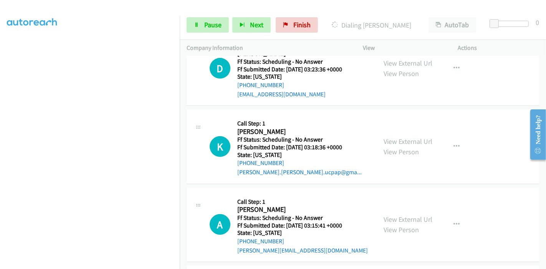
scroll to position [443, 0]
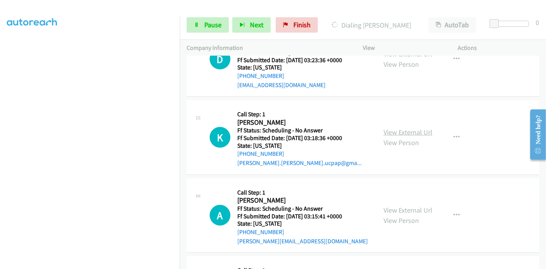
click at [392, 128] on link "View External Url" at bounding box center [408, 132] width 49 height 9
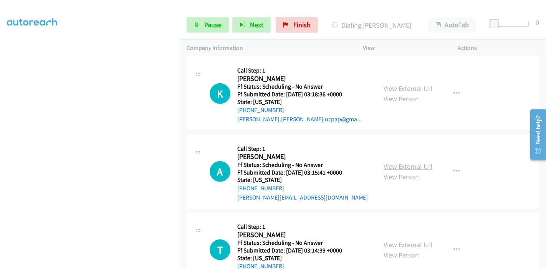
scroll to position [528, 0]
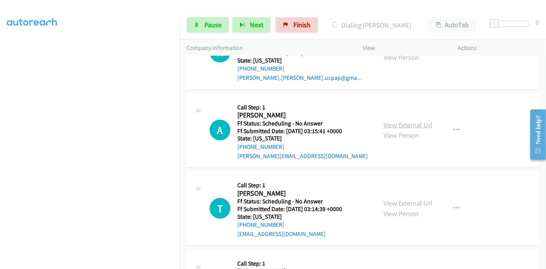
click at [391, 123] on link "View External Url" at bounding box center [408, 125] width 49 height 9
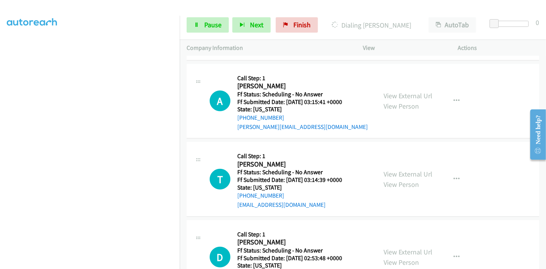
scroll to position [571, 0]
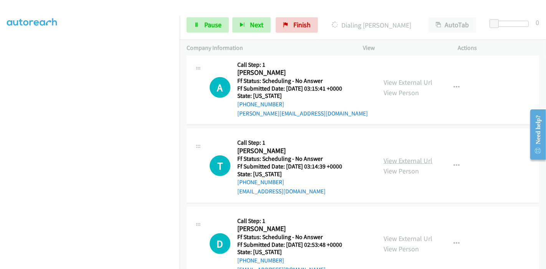
click at [390, 159] on link "View External Url" at bounding box center [408, 160] width 49 height 9
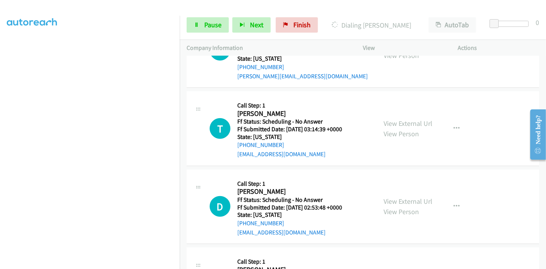
scroll to position [699, 0]
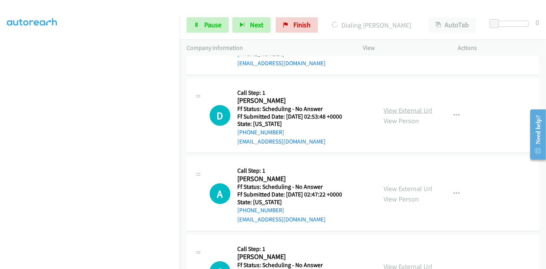
click at [389, 107] on link "View External Url" at bounding box center [408, 110] width 49 height 9
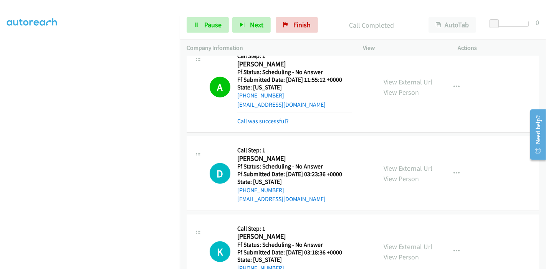
scroll to position [288, 0]
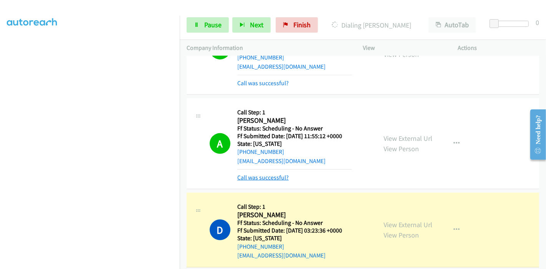
click at [260, 175] on link "Call was successful?" at bounding box center [262, 177] width 51 height 7
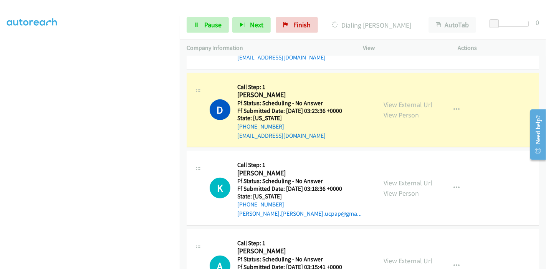
scroll to position [416, 0]
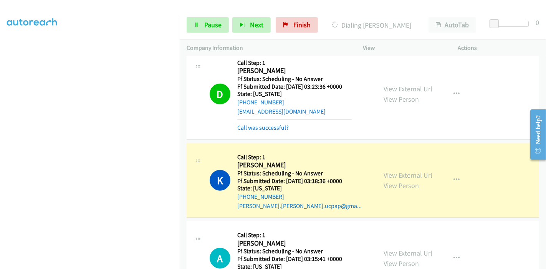
click at [269, 131] on div "Call was successful?" at bounding box center [294, 127] width 114 height 9
click at [270, 129] on link "Call was successful?" at bounding box center [262, 127] width 51 height 7
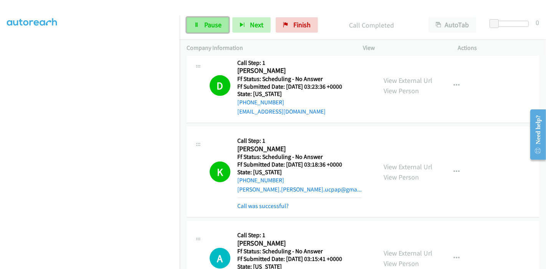
click at [201, 27] on link "Pause" at bounding box center [208, 24] width 42 height 15
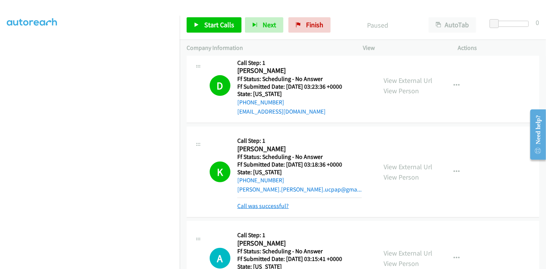
click at [257, 202] on link "Call was successful?" at bounding box center [262, 205] width 51 height 7
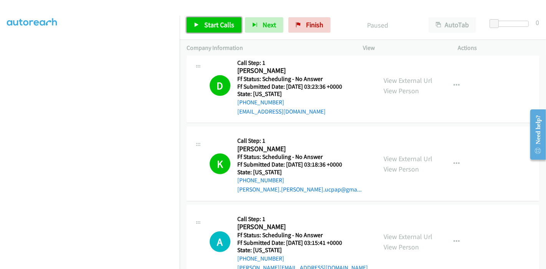
click at [219, 22] on span "Start Calls" at bounding box center [219, 24] width 30 height 9
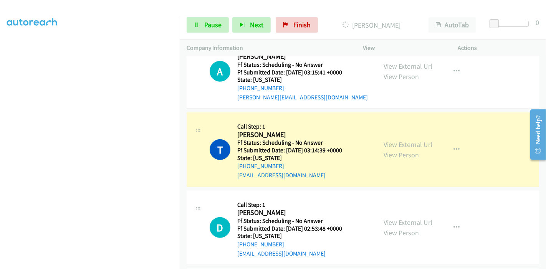
scroll to position [630, 0]
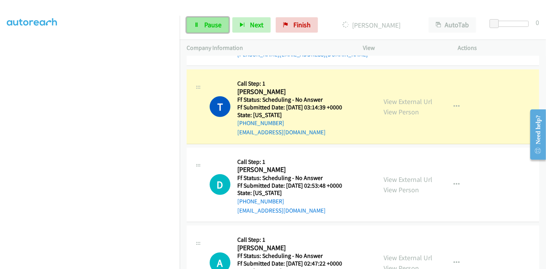
click at [196, 17] on link "Pause" at bounding box center [208, 24] width 42 height 15
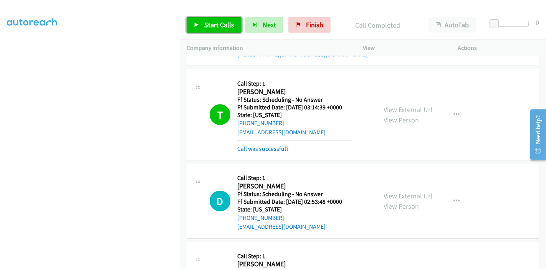
click at [208, 24] on span "Start Calls" at bounding box center [219, 24] width 30 height 9
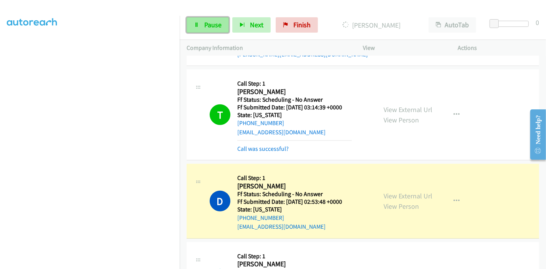
click at [193, 26] on link "Pause" at bounding box center [208, 24] width 42 height 15
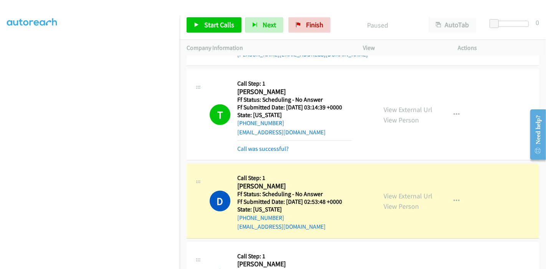
scroll to position [162, 0]
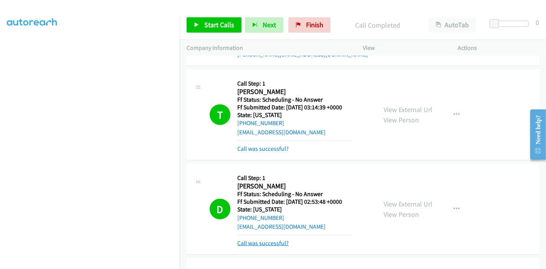
click at [262, 242] on link "Call was successful?" at bounding box center [262, 243] width 51 height 7
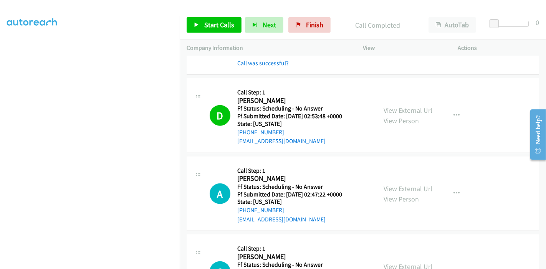
scroll to position [758, 0]
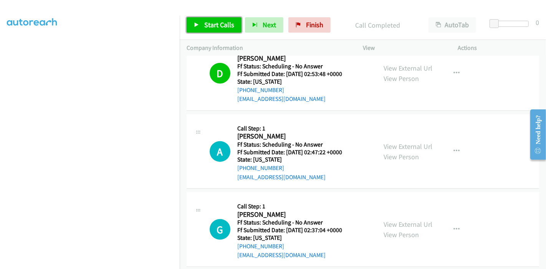
click at [201, 23] on link "Start Calls" at bounding box center [214, 24] width 55 height 15
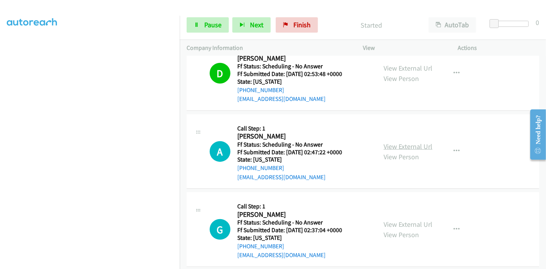
click at [384, 142] on link "View External Url" at bounding box center [408, 146] width 49 height 9
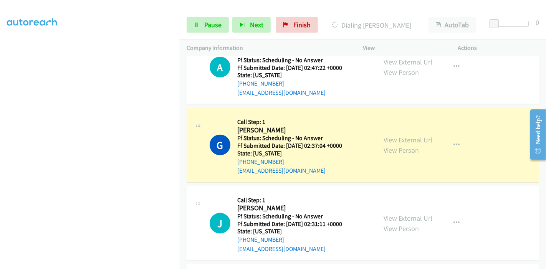
scroll to position [843, 0]
click at [402, 137] on link "View External Url" at bounding box center [408, 139] width 49 height 9
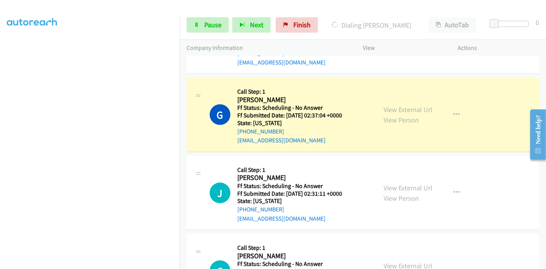
scroll to position [886, 0]
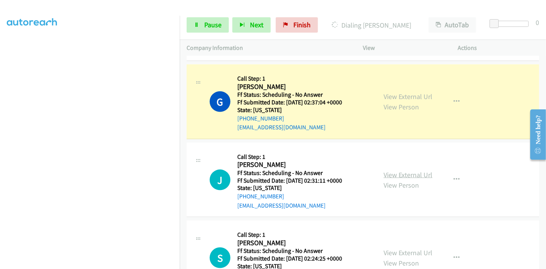
click at [396, 171] on link "View External Url" at bounding box center [408, 175] width 49 height 9
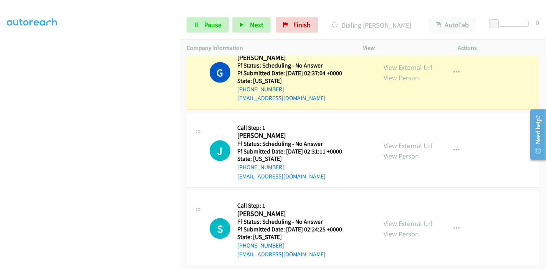
scroll to position [971, 0]
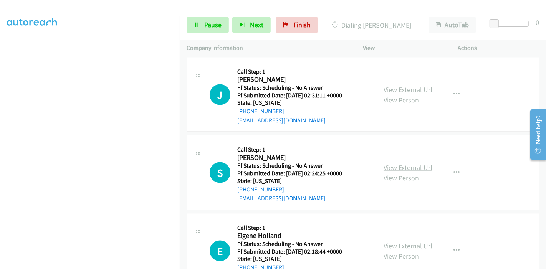
click at [384, 163] on link "View External Url" at bounding box center [408, 167] width 49 height 9
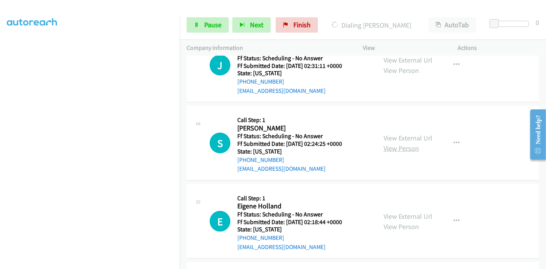
scroll to position [1014, 0]
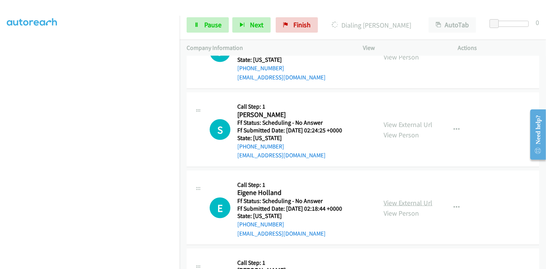
click at [384, 200] on link "View External Url" at bounding box center [408, 203] width 49 height 9
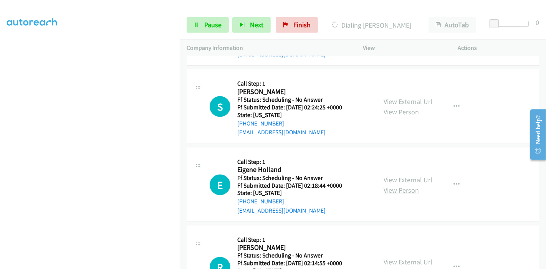
scroll to position [1057, 0]
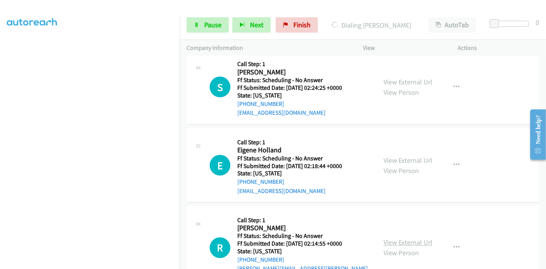
click at [389, 238] on link "View External Url" at bounding box center [408, 242] width 49 height 9
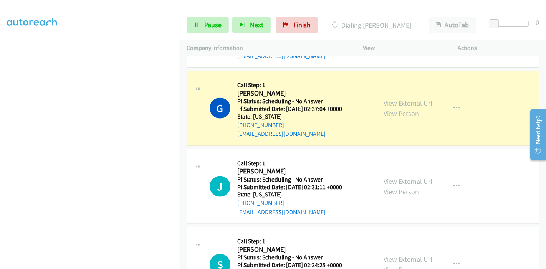
scroll to position [886, 0]
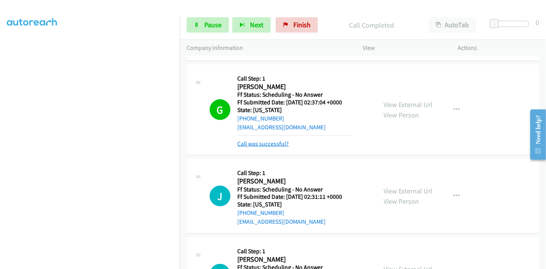
click at [274, 140] on link "Call was successful?" at bounding box center [262, 143] width 51 height 7
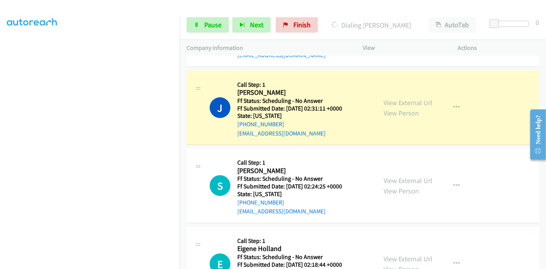
scroll to position [971, 0]
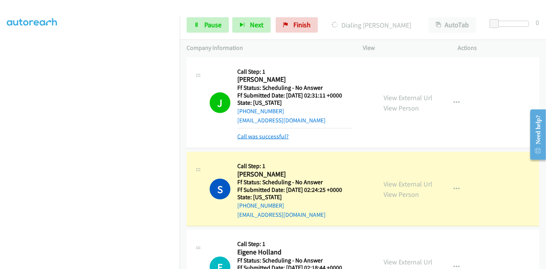
click at [263, 136] on link "Call was successful?" at bounding box center [262, 136] width 51 height 7
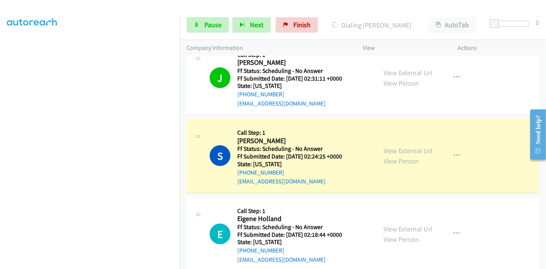
scroll to position [1014, 0]
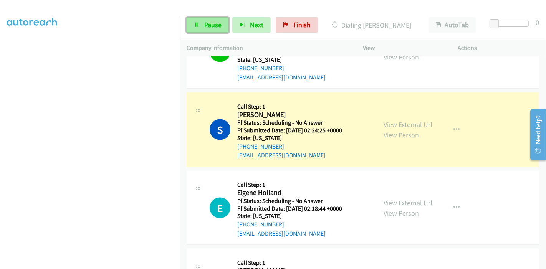
click at [207, 26] on span "Pause" at bounding box center [212, 24] width 17 height 9
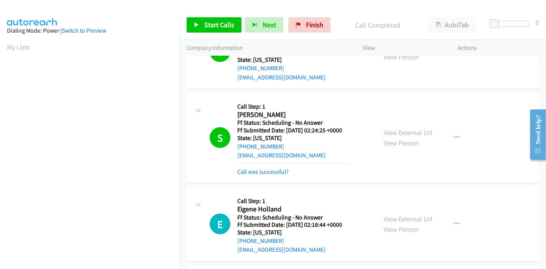
scroll to position [162, 0]
click at [281, 170] on link "Call was successful?" at bounding box center [262, 171] width 51 height 7
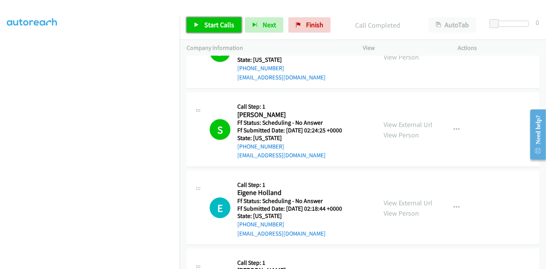
click at [227, 26] on span "Start Calls" at bounding box center [219, 24] width 30 height 9
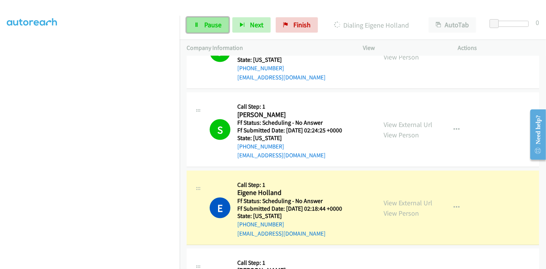
click at [217, 20] on link "Pause" at bounding box center [208, 24] width 42 height 15
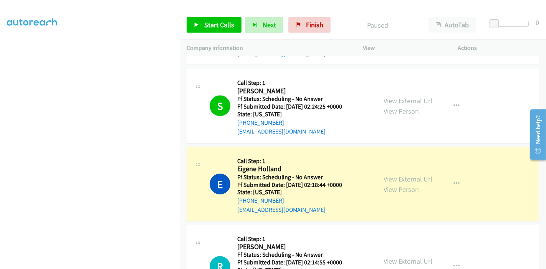
scroll to position [1099, 0]
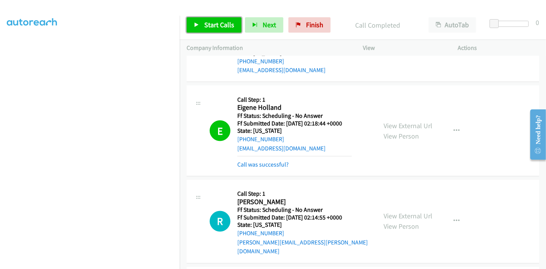
click at [207, 25] on span "Start Calls" at bounding box center [219, 24] width 30 height 9
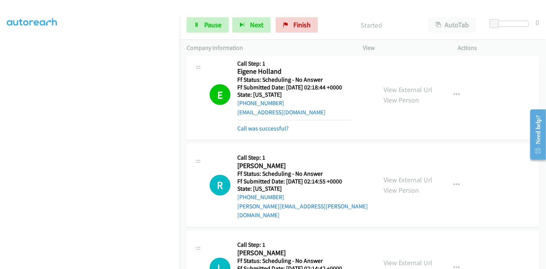
scroll to position [1184, 0]
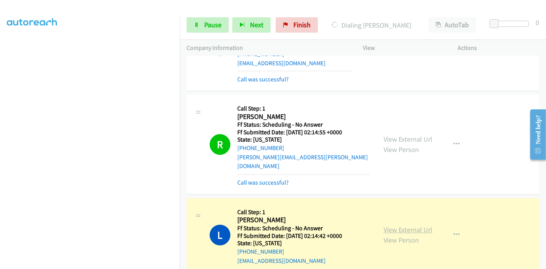
click at [403, 226] on link "View External Url" at bounding box center [408, 230] width 49 height 9
click at [204, 23] on span "Pause" at bounding box center [212, 24] width 17 height 9
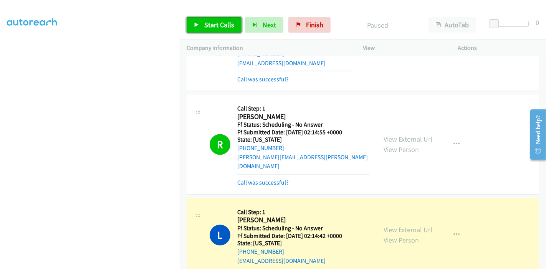
click at [214, 27] on span "Start Calls" at bounding box center [219, 24] width 30 height 9
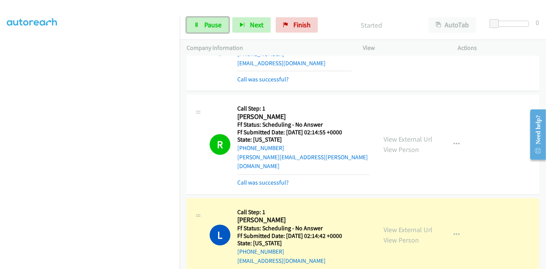
click at [214, 27] on span "Pause" at bounding box center [212, 24] width 17 height 9
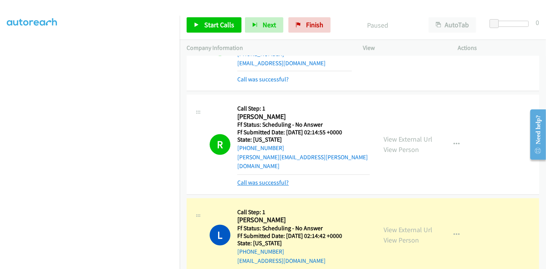
click at [263, 179] on link "Call was successful?" at bounding box center [262, 182] width 51 height 7
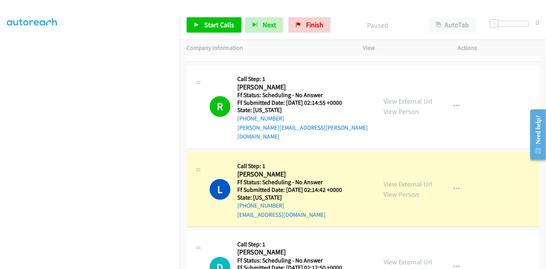
scroll to position [1227, 0]
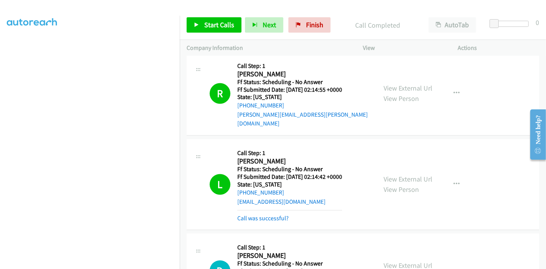
click at [294, 35] on div "Start Calls Pause Next Finish Call Completed AutoTab AutoTab 0" at bounding box center [363, 25] width 366 height 30
click at [301, 24] on link "Finish" at bounding box center [309, 24] width 42 height 15
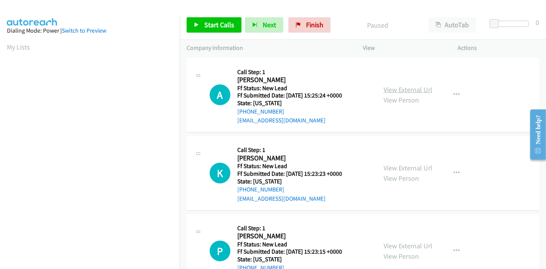
click at [410, 90] on link "View External Url" at bounding box center [408, 89] width 49 height 9
click at [387, 170] on link "View External Url" at bounding box center [408, 168] width 49 height 9
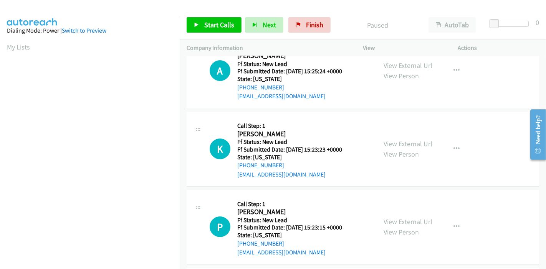
scroll to position [43, 0]
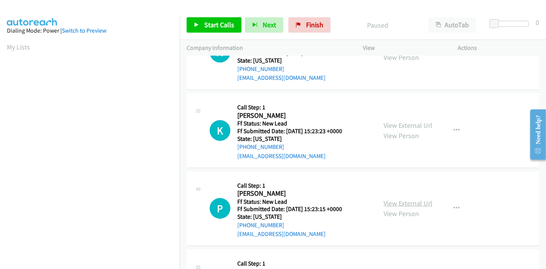
click at [391, 199] on link "View External Url" at bounding box center [408, 203] width 49 height 9
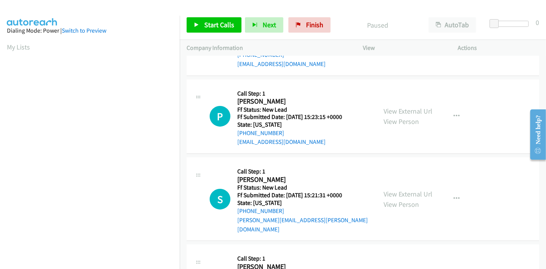
scroll to position [128, 0]
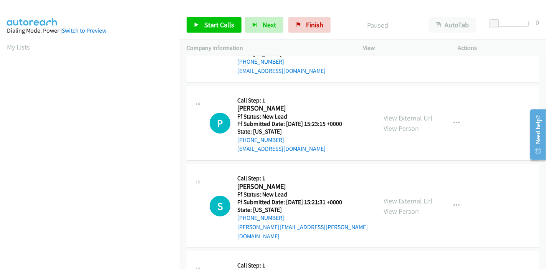
click at [402, 197] on link "View External Url" at bounding box center [408, 201] width 49 height 9
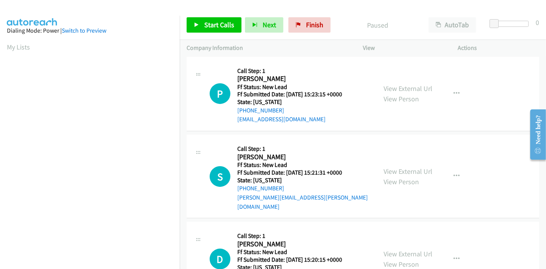
scroll to position [187, 0]
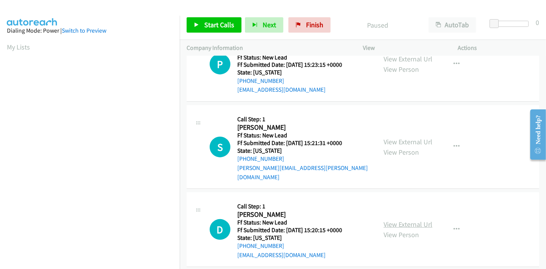
click at [386, 220] on link "View External Url" at bounding box center [408, 224] width 49 height 9
click at [212, 22] on span "Start Calls" at bounding box center [219, 24] width 30 height 9
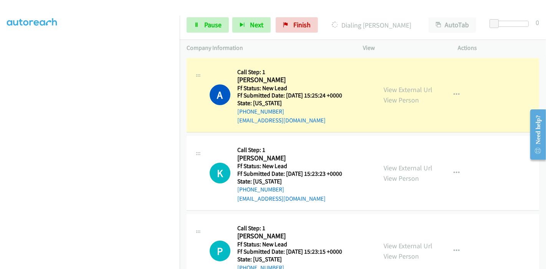
scroll to position [162, 0]
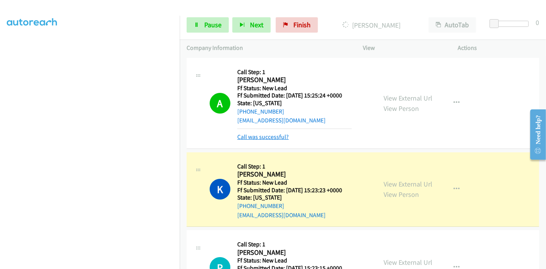
click at [247, 137] on link "Call was successful?" at bounding box center [262, 136] width 51 height 7
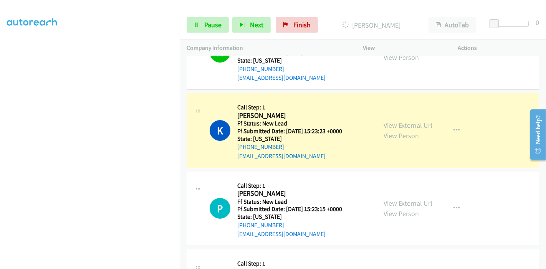
scroll to position [85, 0]
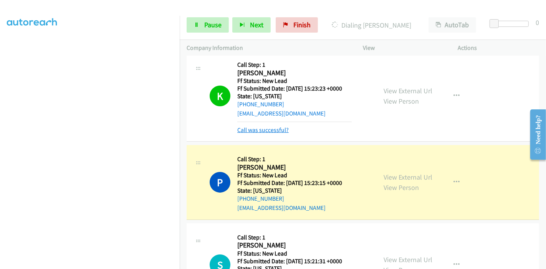
click at [257, 128] on link "Call was successful?" at bounding box center [262, 129] width 51 height 7
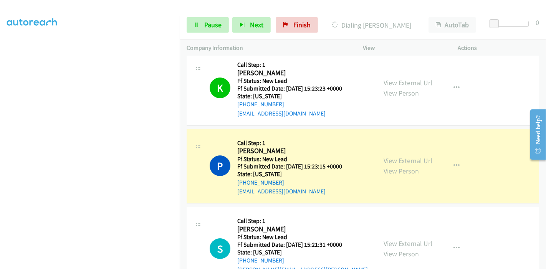
scroll to position [171, 0]
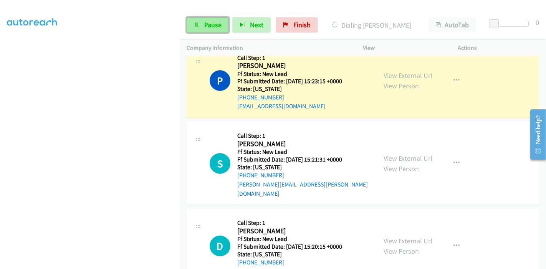
click at [207, 20] on span "Pause" at bounding box center [212, 24] width 17 height 9
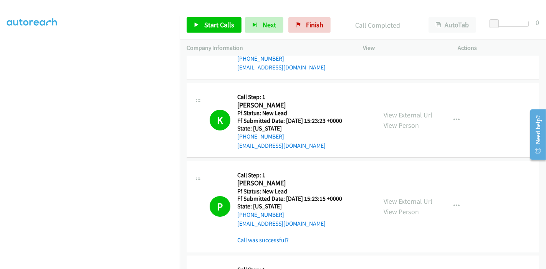
scroll to position [144, 0]
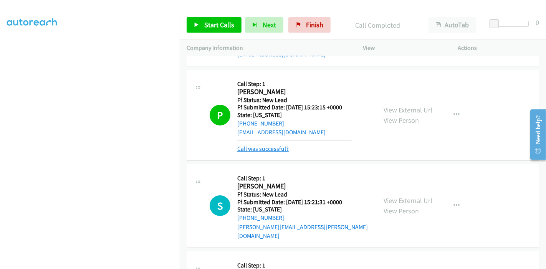
click at [275, 152] on link "Call was successful?" at bounding box center [262, 148] width 51 height 7
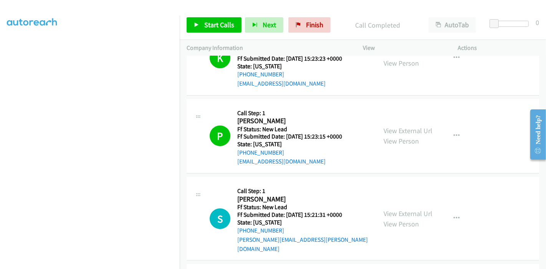
scroll to position [102, 0]
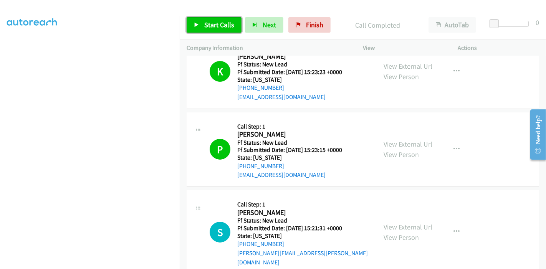
click at [205, 27] on span "Start Calls" at bounding box center [219, 24] width 30 height 9
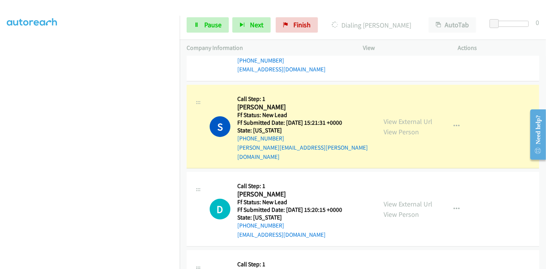
scroll to position [208, 0]
click at [203, 28] on link "Pause" at bounding box center [208, 24] width 42 height 15
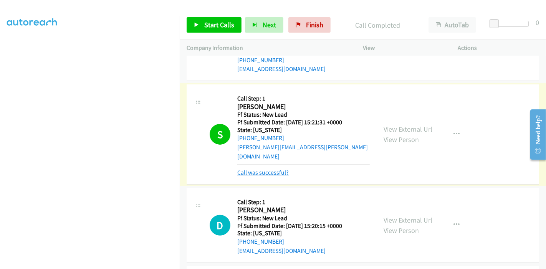
click at [263, 169] on link "Call was successful?" at bounding box center [262, 172] width 51 height 7
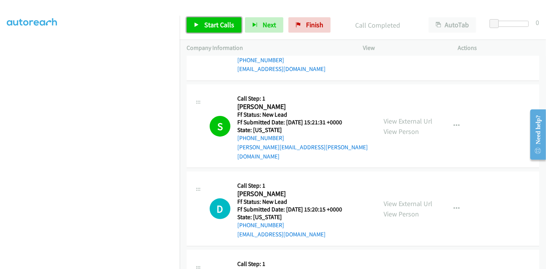
click at [215, 19] on link "Start Calls" at bounding box center [214, 24] width 55 height 15
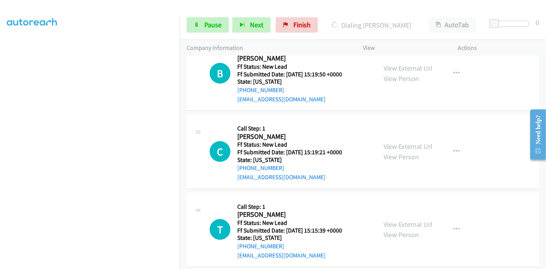
scroll to position [378, 0]
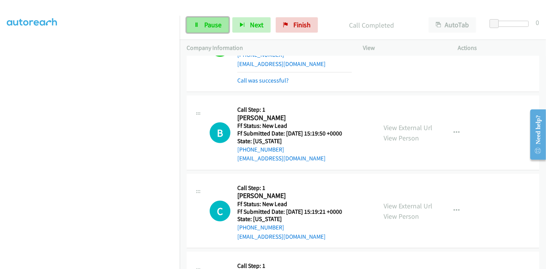
click at [211, 28] on span "Pause" at bounding box center [212, 24] width 17 height 9
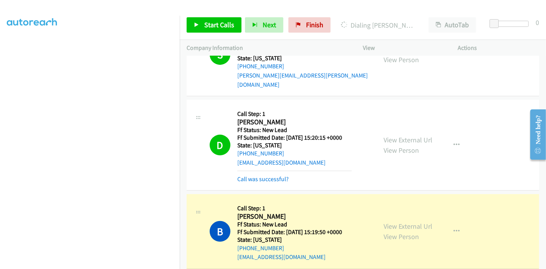
scroll to position [293, 0]
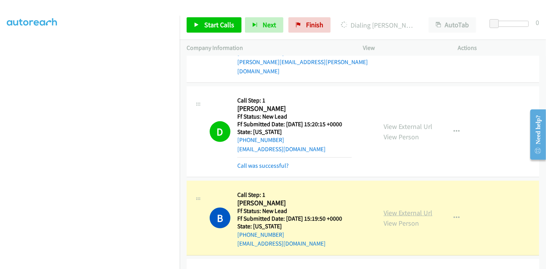
click at [406, 209] on link "View External Url" at bounding box center [408, 213] width 49 height 9
click at [282, 162] on link "Call was successful?" at bounding box center [262, 165] width 51 height 7
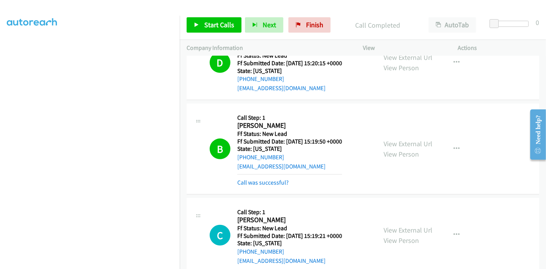
scroll to position [344, 0]
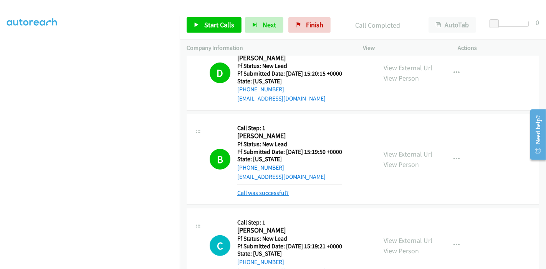
click at [280, 189] on link "Call was successful?" at bounding box center [262, 192] width 51 height 7
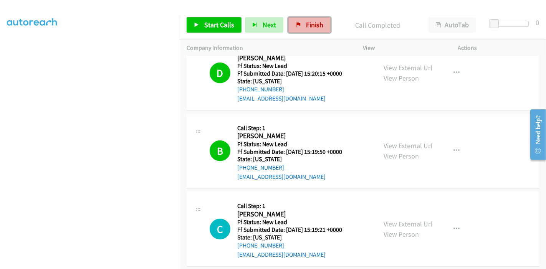
click at [316, 30] on link "Finish" at bounding box center [309, 24] width 42 height 15
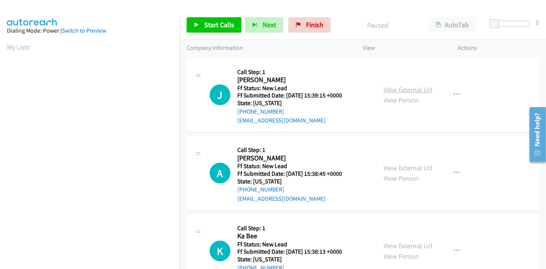
click at [399, 91] on link "View External Url" at bounding box center [408, 89] width 49 height 9
click at [393, 165] on link "View External Url" at bounding box center [408, 168] width 49 height 9
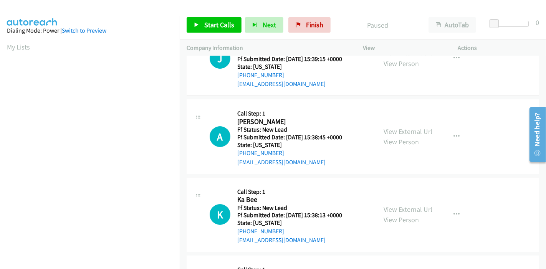
scroll to position [85, 0]
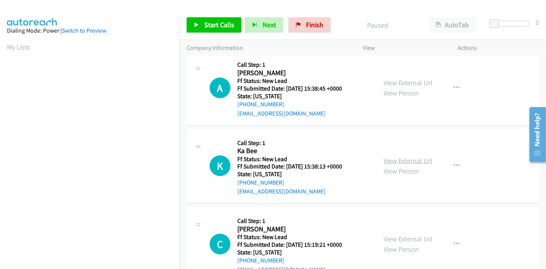
click at [392, 156] on link "View External Url" at bounding box center [408, 160] width 49 height 9
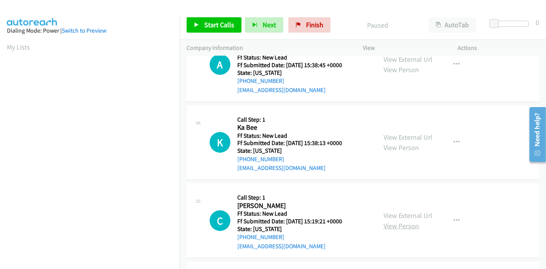
scroll to position [128, 0]
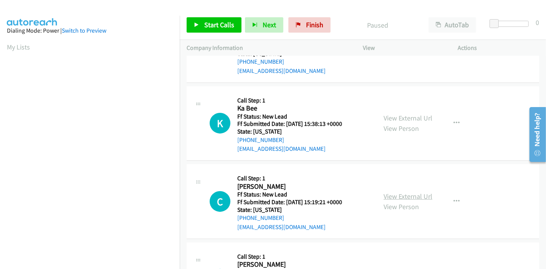
click at [408, 195] on link "View External Url" at bounding box center [408, 196] width 49 height 9
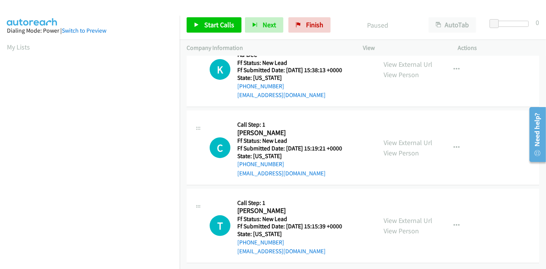
scroll to position [187, 0]
click at [400, 216] on link "View External Url" at bounding box center [408, 220] width 49 height 9
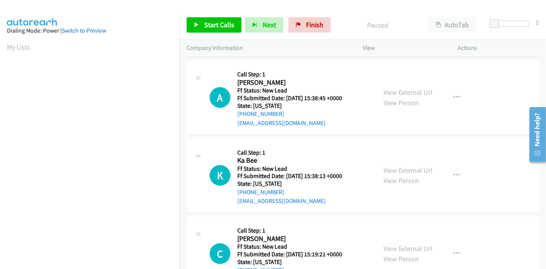
scroll to position [0, 0]
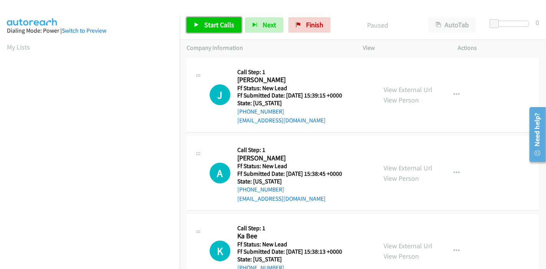
drag, startPoint x: 210, startPoint y: 26, endPoint x: 216, endPoint y: 30, distance: 6.9
click at [210, 26] on span "Start Calls" at bounding box center [219, 24] width 30 height 9
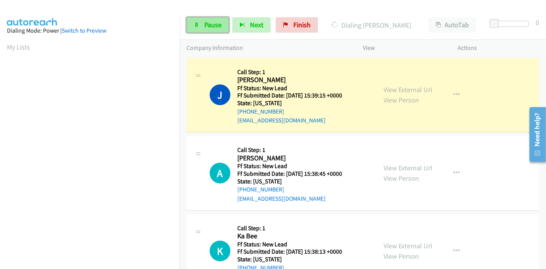
click at [207, 21] on span "Pause" at bounding box center [212, 24] width 17 height 9
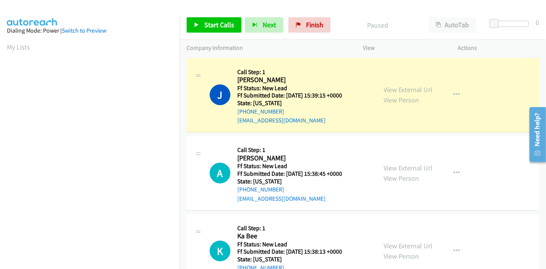
scroll to position [162, 0]
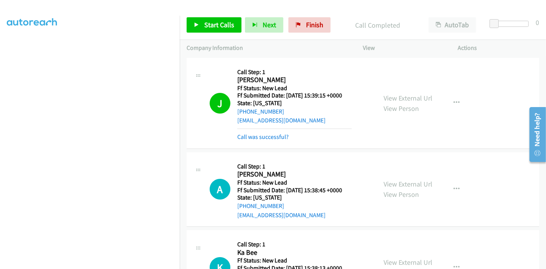
click at [247, 141] on div "Call was successful?" at bounding box center [294, 136] width 114 height 9
click at [250, 136] on link "Call was successful?" at bounding box center [262, 136] width 51 height 7
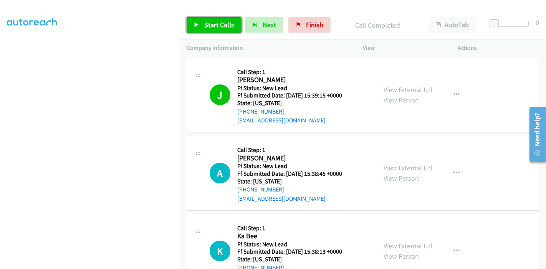
click at [197, 28] on link "Start Calls" at bounding box center [214, 24] width 55 height 15
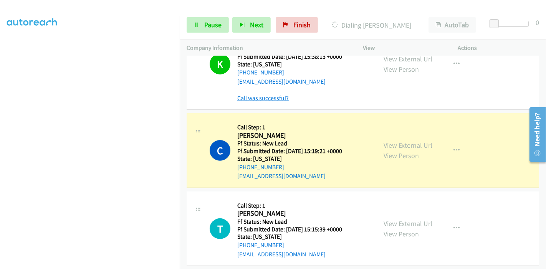
click at [266, 99] on link "Call was successful?" at bounding box center [262, 97] width 51 height 7
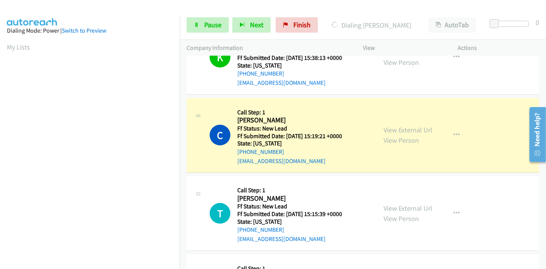
scroll to position [224, 0]
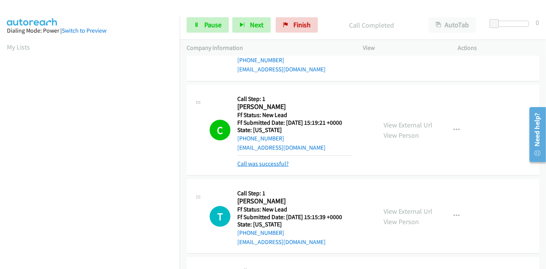
click at [261, 165] on link "Call was successful?" at bounding box center [262, 163] width 51 height 7
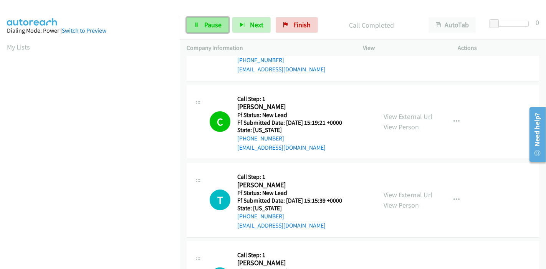
click at [206, 31] on link "Pause" at bounding box center [208, 24] width 42 height 15
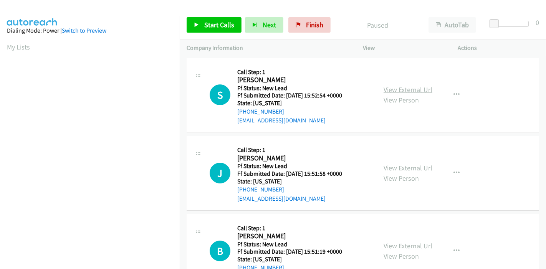
click at [399, 93] on link "View External Url" at bounding box center [408, 89] width 49 height 9
click at [391, 166] on link "View External Url" at bounding box center [408, 168] width 49 height 9
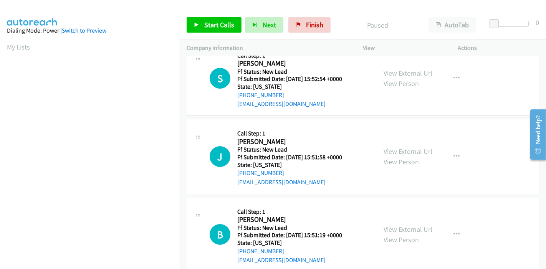
scroll to position [43, 0]
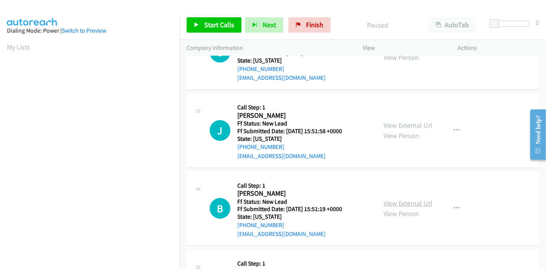
click at [391, 200] on link "View External Url" at bounding box center [408, 203] width 49 height 9
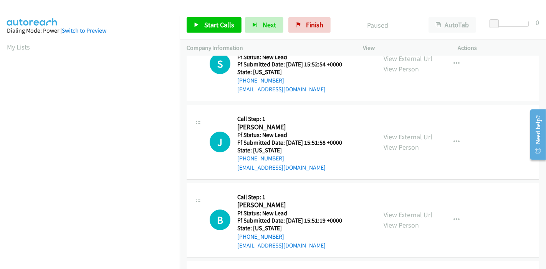
scroll to position [0, 0]
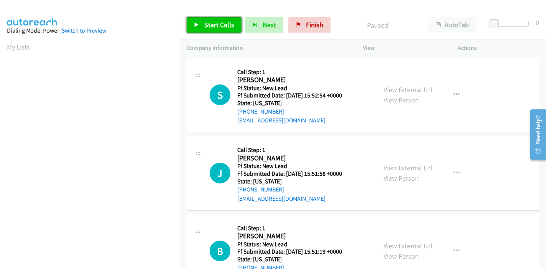
click at [210, 24] on span "Start Calls" at bounding box center [219, 24] width 30 height 9
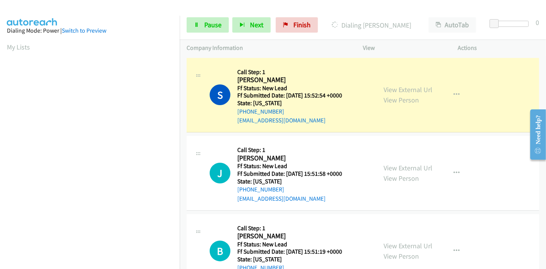
scroll to position [162, 0]
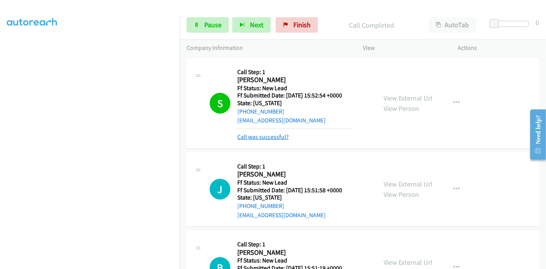
click at [260, 134] on link "Call was successful?" at bounding box center [262, 136] width 51 height 7
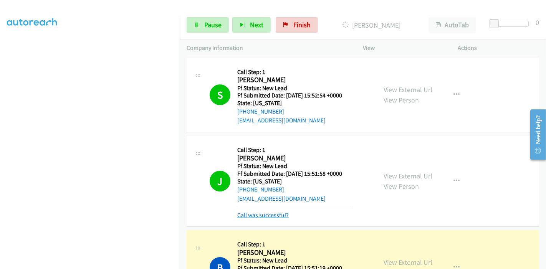
click at [258, 212] on link "Call was successful?" at bounding box center [262, 215] width 51 height 7
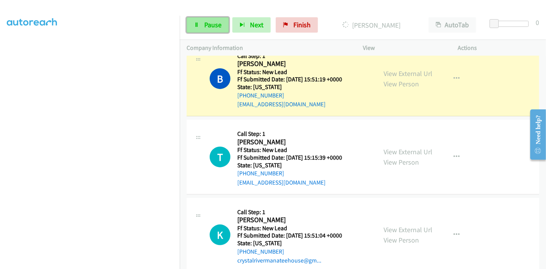
click at [220, 27] on span "Pause" at bounding box center [212, 24] width 17 height 9
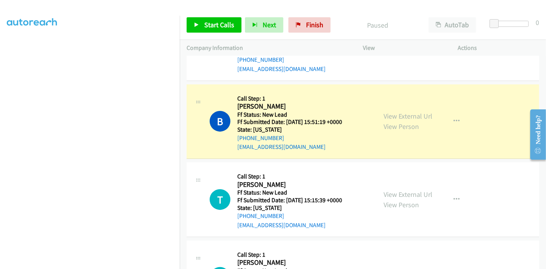
scroll to position [0, 0]
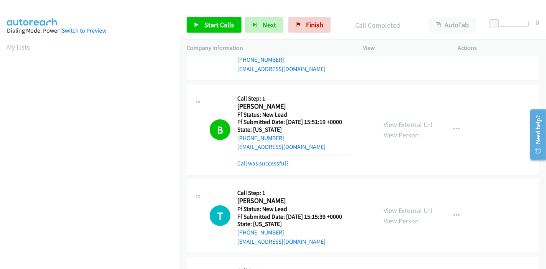
click at [258, 165] on link "Call was successful?" at bounding box center [262, 163] width 51 height 7
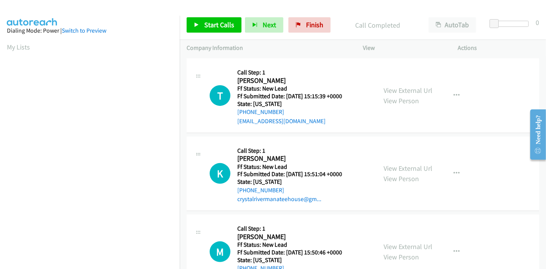
scroll to position [343, 0]
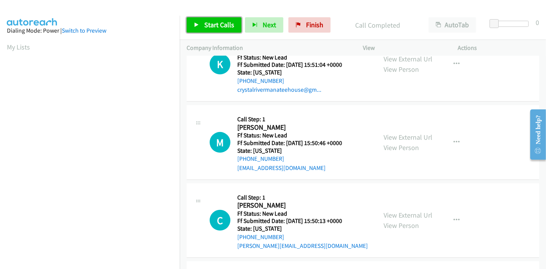
click at [205, 26] on span "Start Calls" at bounding box center [219, 24] width 30 height 9
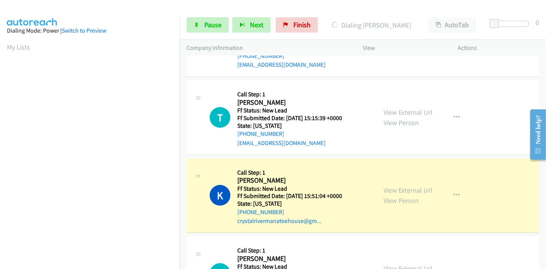
scroll to position [258, 0]
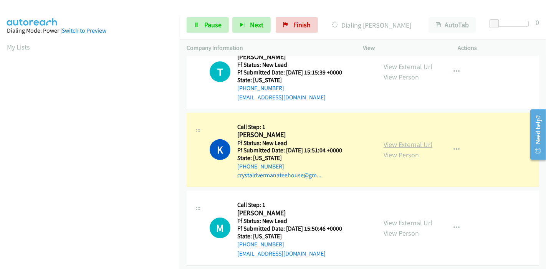
click at [397, 142] on link "View External Url" at bounding box center [408, 144] width 49 height 9
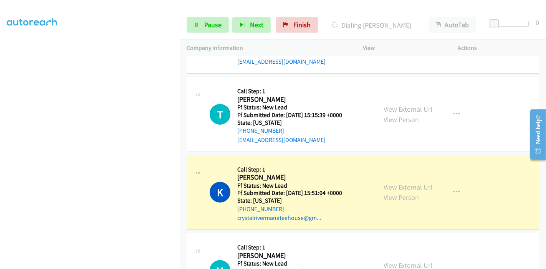
scroll to position [172, 0]
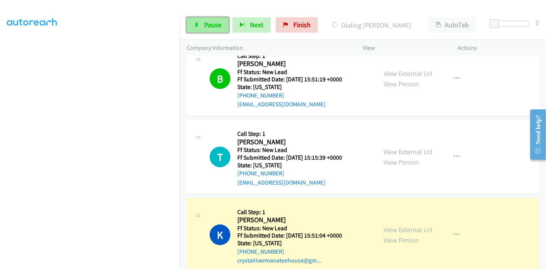
click at [197, 21] on link "Pause" at bounding box center [208, 24] width 42 height 15
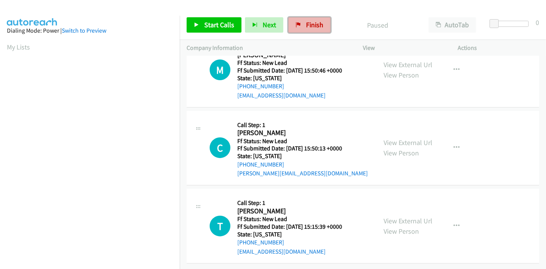
click at [316, 23] on span "Finish" at bounding box center [314, 24] width 17 height 9
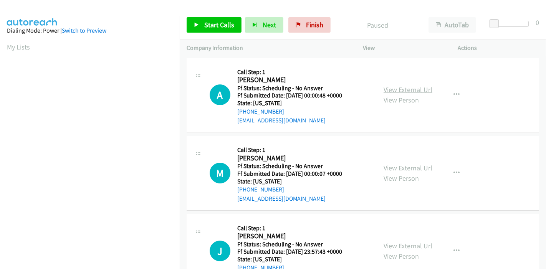
click at [398, 90] on link "View External Url" at bounding box center [408, 89] width 49 height 9
click at [387, 167] on link "View External Url" at bounding box center [408, 168] width 49 height 9
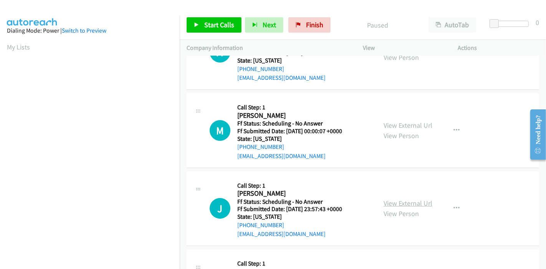
click at [391, 201] on link "View External Url" at bounding box center [408, 203] width 49 height 9
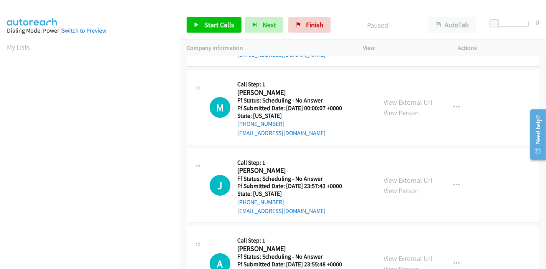
scroll to position [85, 0]
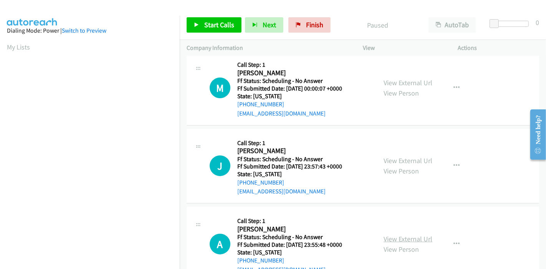
click at [386, 238] on link "View External Url" at bounding box center [408, 239] width 49 height 9
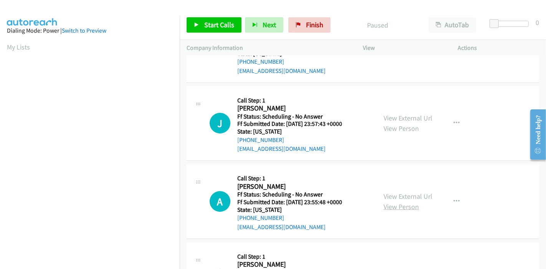
scroll to position [171, 0]
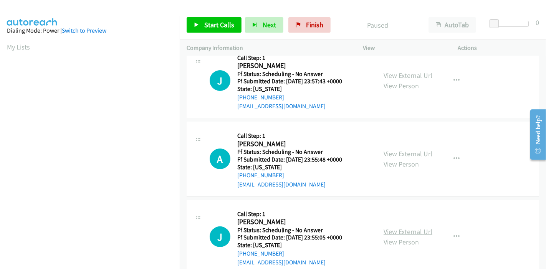
click at [386, 232] on link "View External Url" at bounding box center [408, 231] width 49 height 9
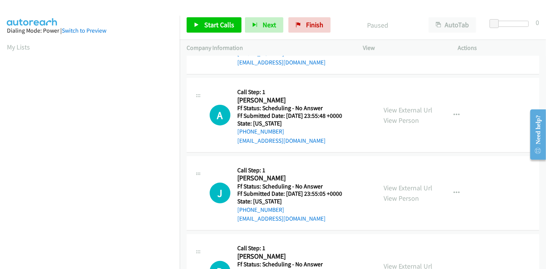
scroll to position [256, 0]
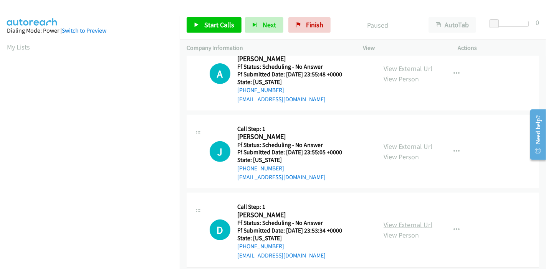
click at [387, 227] on link "View External Url" at bounding box center [408, 224] width 49 height 9
click at [220, 20] on span "Start Calls" at bounding box center [219, 24] width 30 height 9
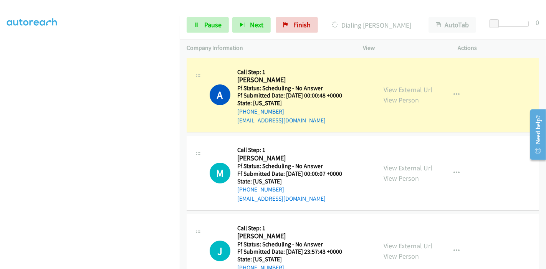
scroll to position [162, 0]
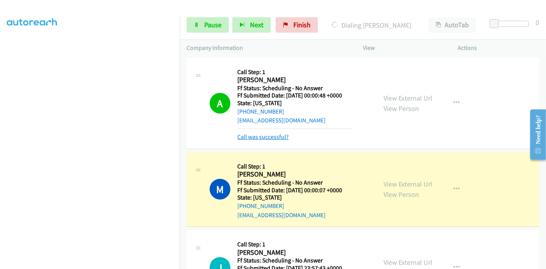
click at [269, 139] on link "Call was successful?" at bounding box center [262, 136] width 51 height 7
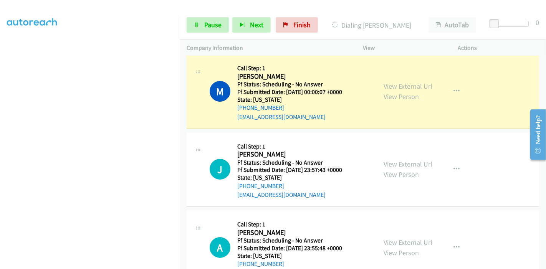
scroll to position [85, 0]
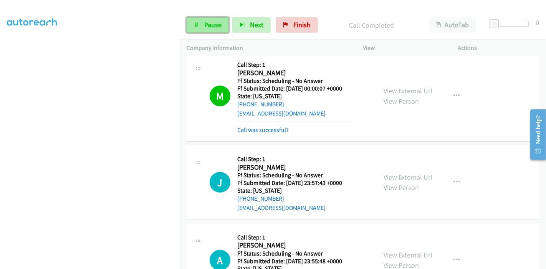
click at [197, 26] on icon at bounding box center [196, 25] width 5 height 5
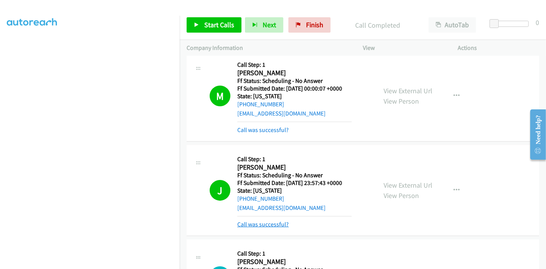
click at [268, 224] on link "Call was successful?" at bounding box center [262, 224] width 51 height 7
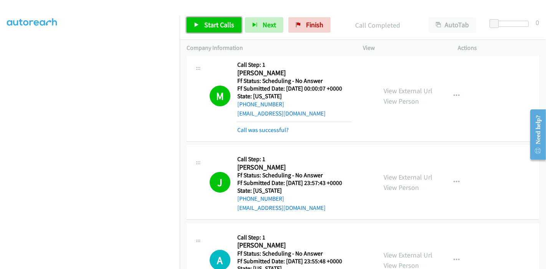
click at [208, 19] on link "Start Calls" at bounding box center [214, 24] width 55 height 15
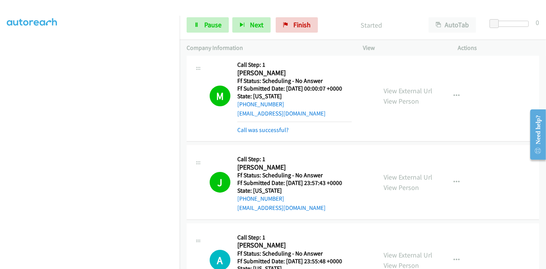
click at [273, 126] on div "Call was successful?" at bounding box center [294, 130] width 114 height 9
click at [274, 130] on link "Call was successful?" at bounding box center [262, 129] width 51 height 7
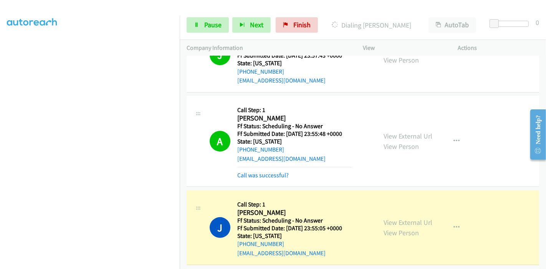
scroll to position [171, 0]
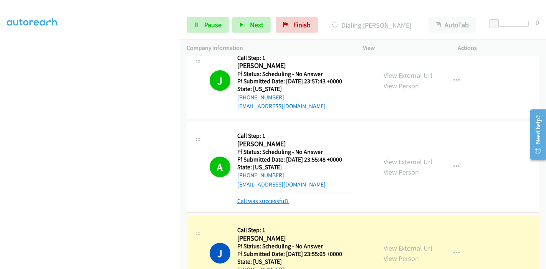
click at [247, 201] on link "Call was successful?" at bounding box center [262, 200] width 51 height 7
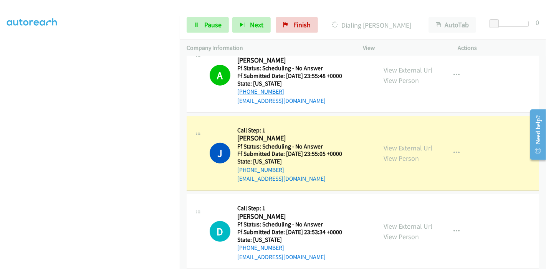
scroll to position [256, 0]
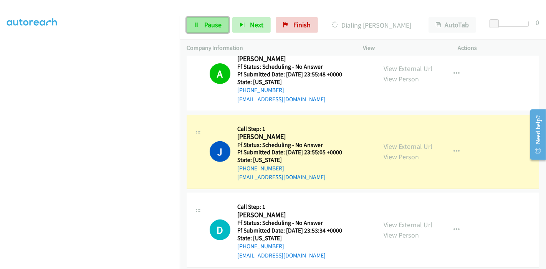
click at [192, 20] on link "Pause" at bounding box center [208, 24] width 42 height 15
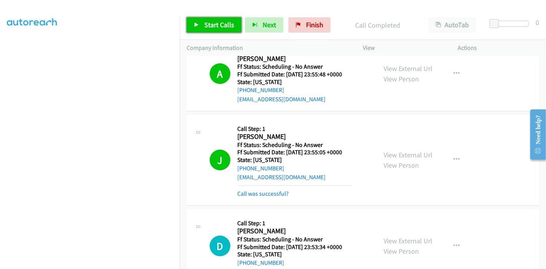
click at [209, 27] on span "Start Calls" at bounding box center [219, 24] width 30 height 9
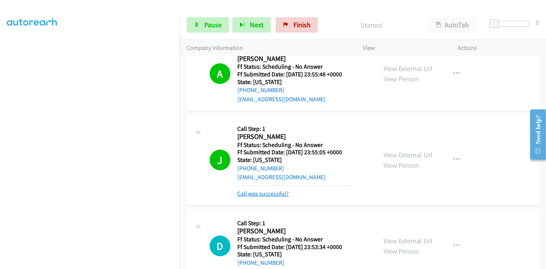
click at [258, 192] on link "Call was successful?" at bounding box center [262, 193] width 51 height 7
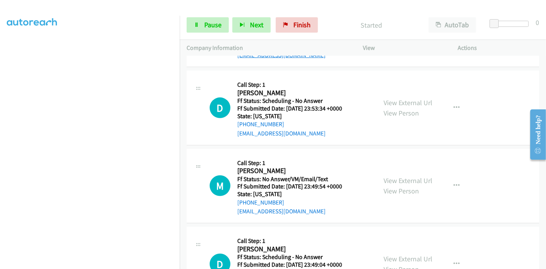
scroll to position [384, 0]
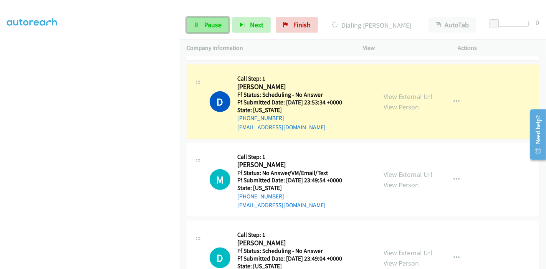
click at [200, 27] on link "Pause" at bounding box center [208, 24] width 42 height 15
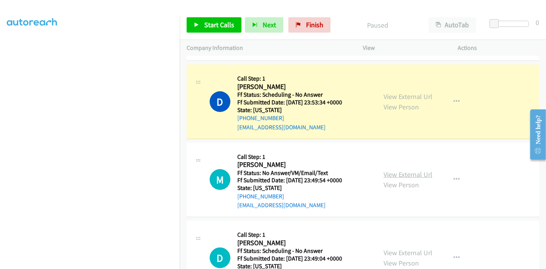
click at [394, 172] on link "View External Url" at bounding box center [408, 174] width 49 height 9
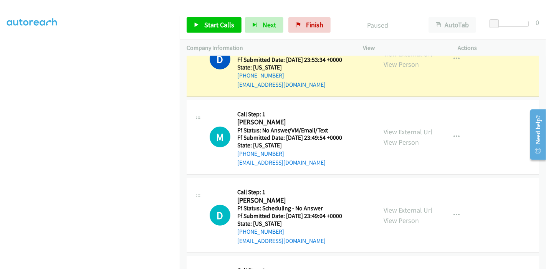
scroll to position [434, 0]
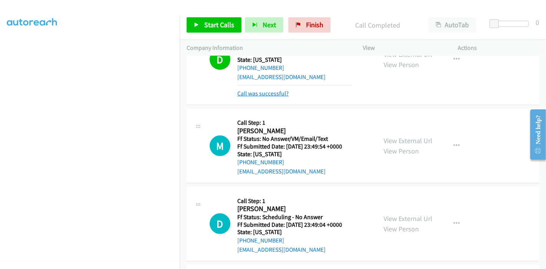
click at [260, 90] on link "Call was successful?" at bounding box center [262, 93] width 51 height 7
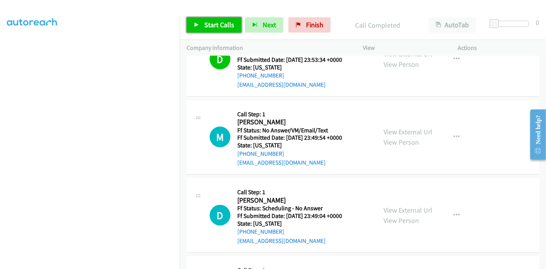
click at [201, 26] on link "Start Calls" at bounding box center [214, 24] width 55 height 15
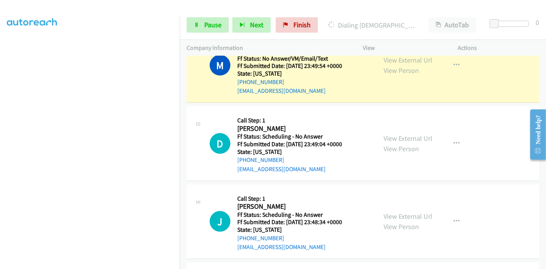
scroll to position [512, 0]
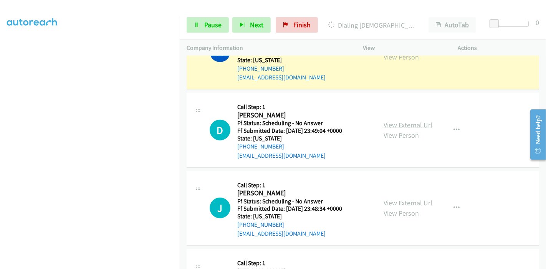
click at [404, 126] on link "View External Url" at bounding box center [408, 125] width 49 height 9
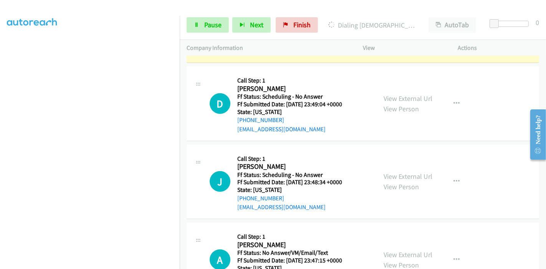
scroll to position [597, 0]
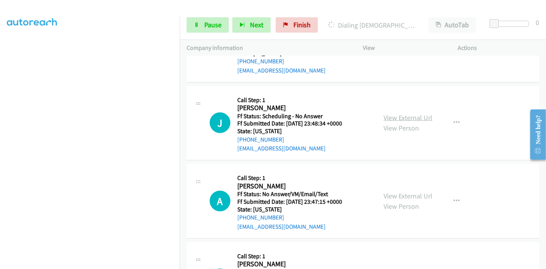
click at [390, 116] on link "View External Url" at bounding box center [408, 117] width 49 height 9
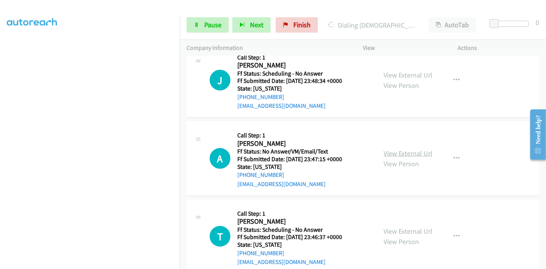
click at [394, 150] on link "View External Url" at bounding box center [408, 153] width 49 height 9
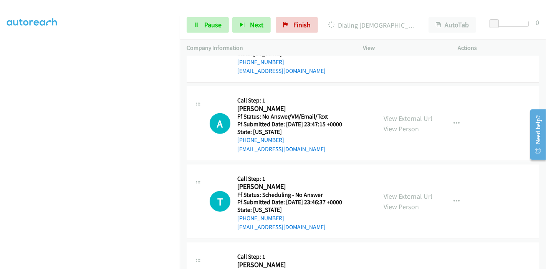
scroll to position [682, 0]
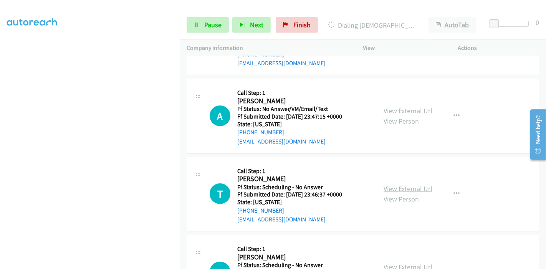
click at [389, 188] on link "View External Url" at bounding box center [408, 188] width 49 height 9
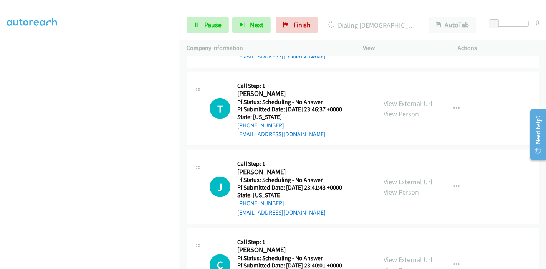
scroll to position [768, 0]
click at [397, 177] on link "View External Url" at bounding box center [408, 181] width 49 height 9
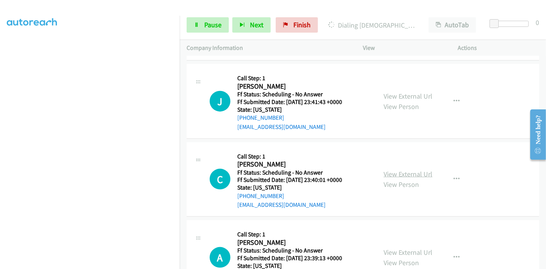
click at [390, 174] on link "View External Url" at bounding box center [408, 174] width 49 height 9
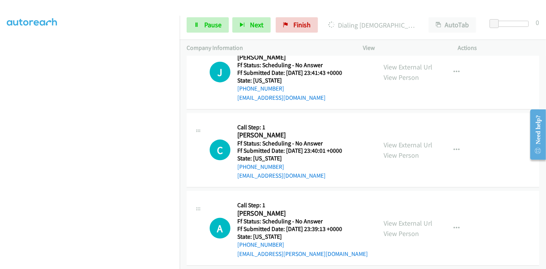
scroll to position [896, 0]
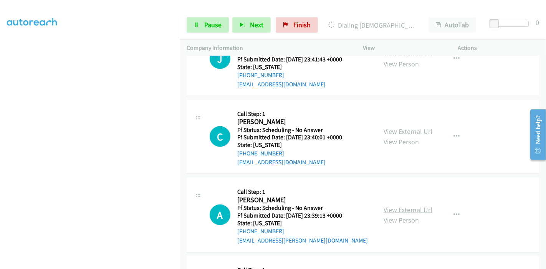
click at [389, 205] on link "View External Url" at bounding box center [408, 209] width 49 height 9
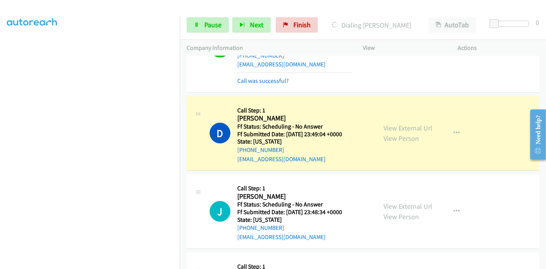
scroll to position [512, 0]
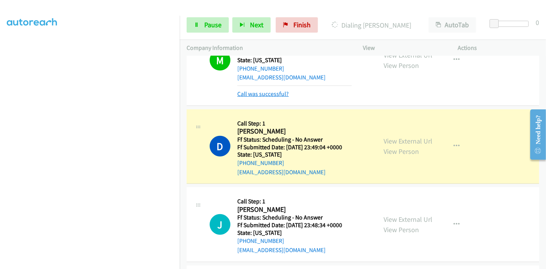
click at [271, 96] on link "Call was successful?" at bounding box center [262, 93] width 51 height 7
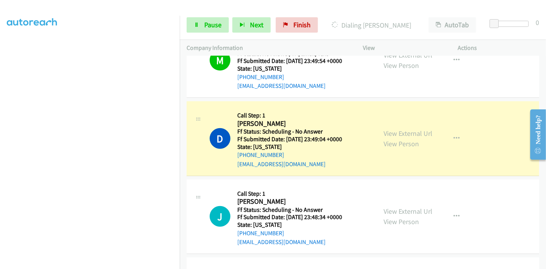
scroll to position [546, 0]
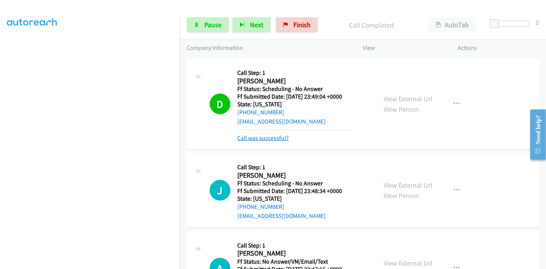
click at [263, 136] on link "Call was successful?" at bounding box center [262, 137] width 51 height 7
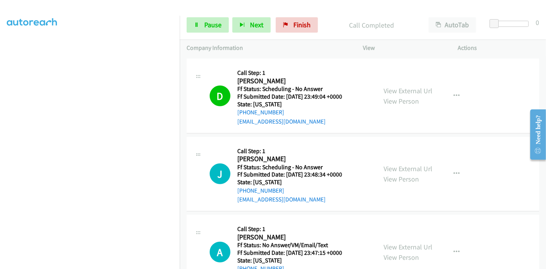
scroll to position [34, 0]
click at [207, 25] on span "Pause" at bounding box center [212, 24] width 17 height 9
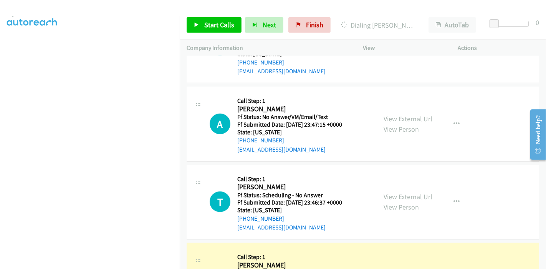
scroll to position [162, 0]
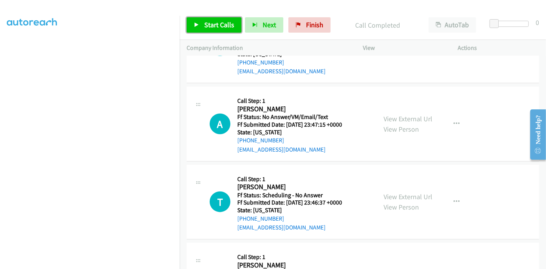
click at [200, 27] on link "Start Calls" at bounding box center [214, 24] width 55 height 15
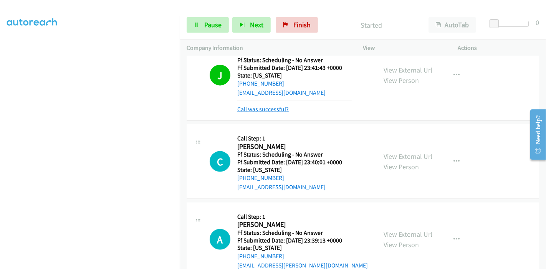
click at [265, 108] on link "Call was successful?" at bounding box center [262, 109] width 51 height 7
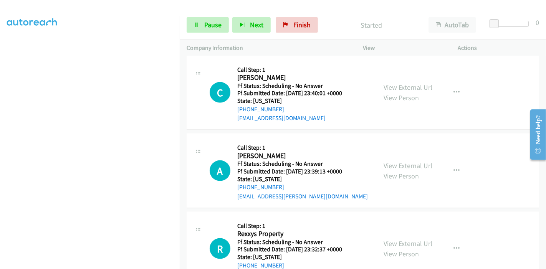
scroll to position [922, 0]
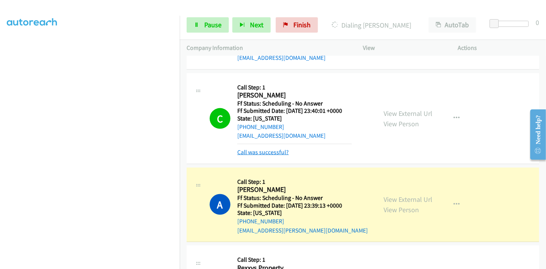
click at [254, 152] on link "Call was successful?" at bounding box center [262, 152] width 51 height 7
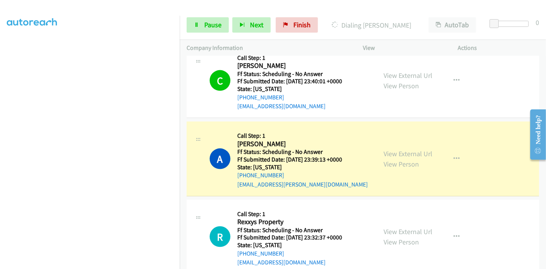
scroll to position [965, 0]
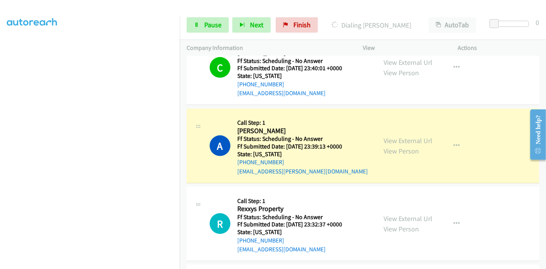
click at [180, 32] on div "Start Calls Pause Next Finish Dialing Adam Harding AutoTab AutoTab 0" at bounding box center [363, 25] width 366 height 30
click at [195, 28] on link "Pause" at bounding box center [208, 24] width 42 height 15
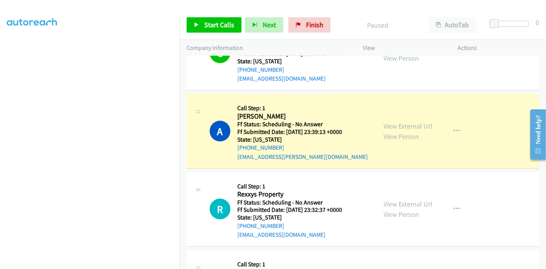
scroll to position [1008, 0]
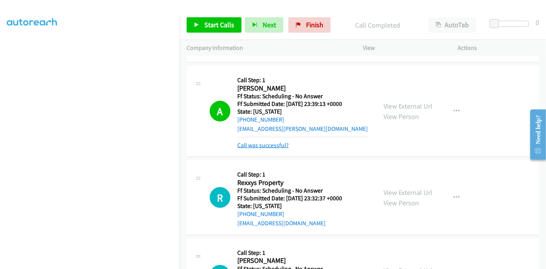
click at [254, 142] on link "Call was successful?" at bounding box center [262, 145] width 51 height 7
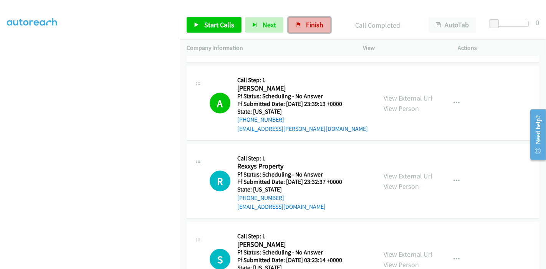
click at [306, 25] on span "Finish" at bounding box center [314, 24] width 17 height 9
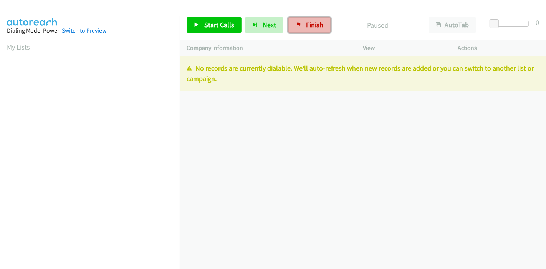
drag, startPoint x: 311, startPoint y: 26, endPoint x: 302, endPoint y: 30, distance: 9.5
click at [310, 26] on span "Finish" at bounding box center [314, 24] width 17 height 9
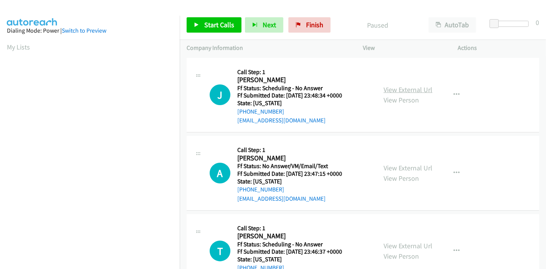
click at [404, 89] on link "View External Url" at bounding box center [408, 89] width 49 height 9
click at [397, 169] on link "View External Url" at bounding box center [408, 168] width 49 height 9
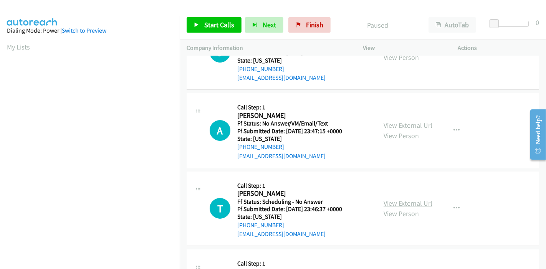
click at [400, 199] on link "View External Url" at bounding box center [408, 203] width 49 height 9
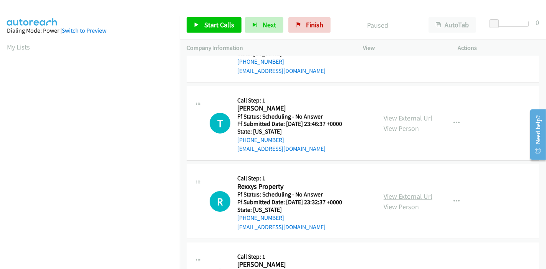
click at [385, 195] on link "View External Url" at bounding box center [408, 196] width 49 height 9
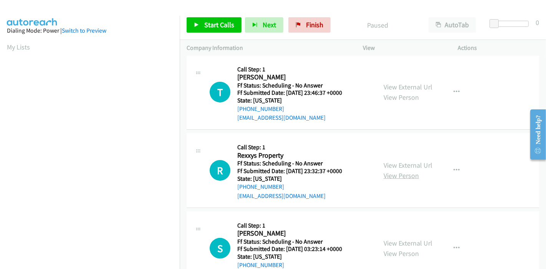
scroll to position [171, 0]
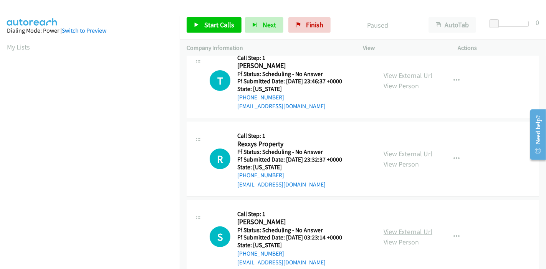
click at [392, 229] on link "View External Url" at bounding box center [408, 231] width 49 height 9
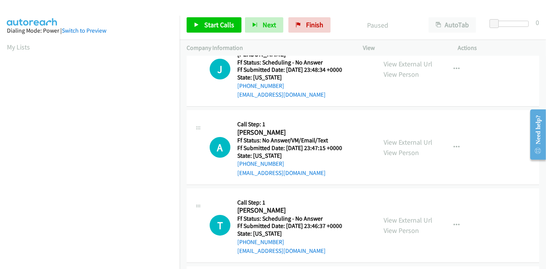
scroll to position [0, 0]
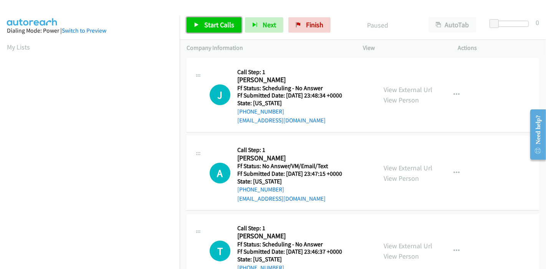
click at [214, 21] on span "Start Calls" at bounding box center [219, 24] width 30 height 9
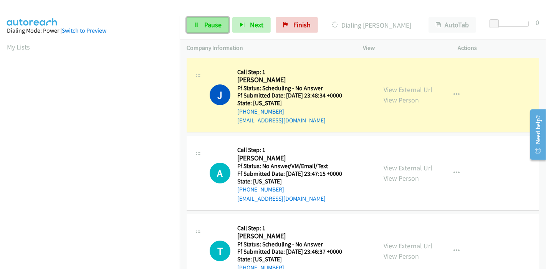
click at [214, 24] on span "Pause" at bounding box center [212, 24] width 17 height 9
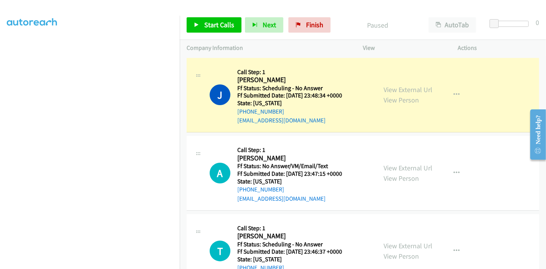
scroll to position [162, 0]
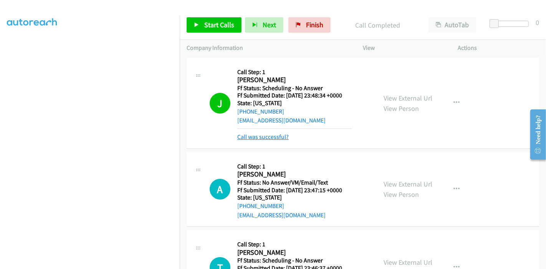
click at [254, 137] on link "Call was successful?" at bounding box center [262, 136] width 51 height 7
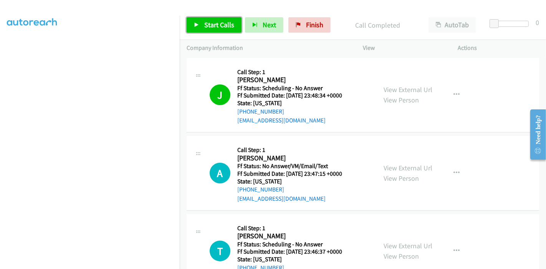
click at [217, 23] on span "Start Calls" at bounding box center [219, 24] width 30 height 9
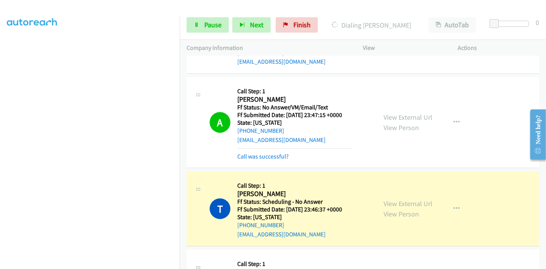
scroll to position [16, 0]
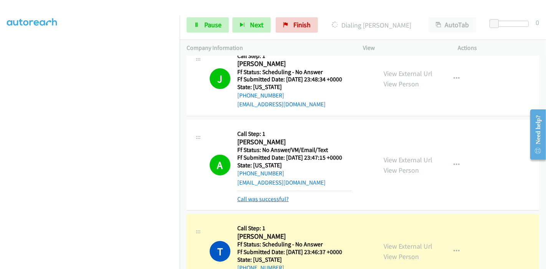
click at [256, 197] on link "Call was successful?" at bounding box center [262, 198] width 51 height 7
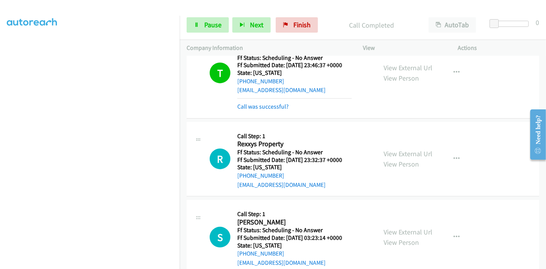
scroll to position [195, 0]
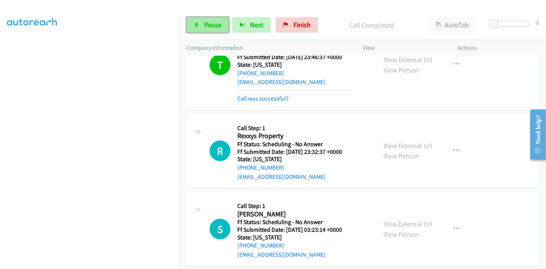
click at [197, 21] on link "Pause" at bounding box center [208, 24] width 42 height 15
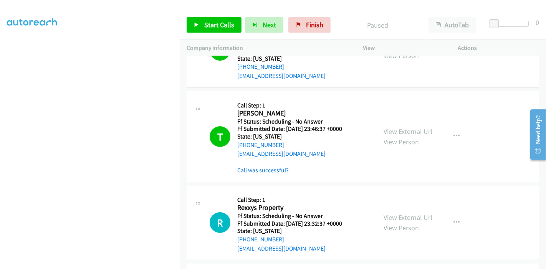
scroll to position [109, 0]
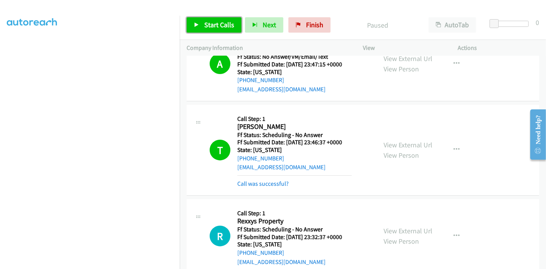
click at [206, 23] on span "Start Calls" at bounding box center [219, 24] width 30 height 9
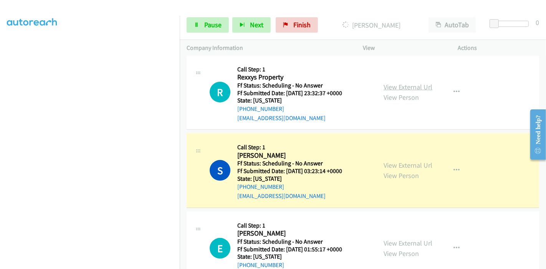
scroll to position [280, 0]
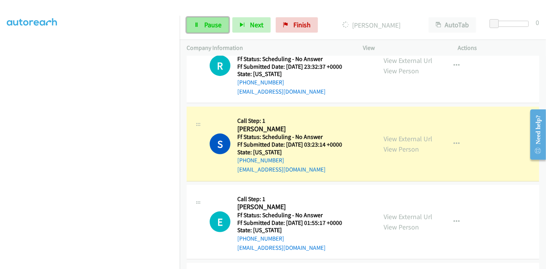
click at [207, 25] on span "Pause" at bounding box center [212, 24] width 17 height 9
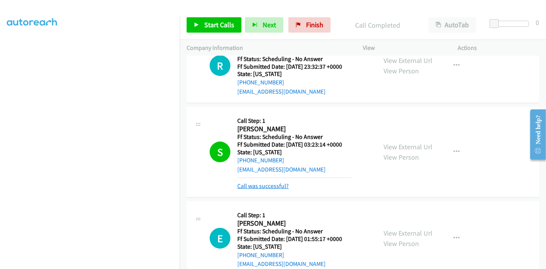
click at [273, 187] on link "Call was successful?" at bounding box center [262, 185] width 51 height 7
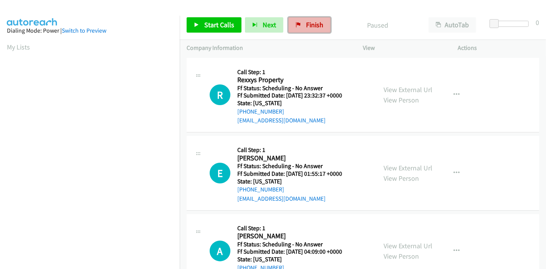
click at [298, 26] on icon at bounding box center [298, 25] width 5 height 5
